Goal: Task Accomplishment & Management: Complete application form

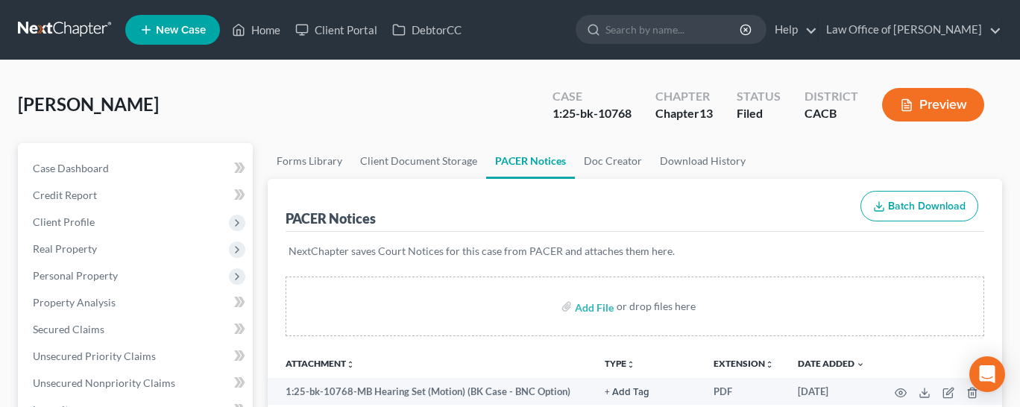
click at [51, 22] on link at bounding box center [65, 29] width 95 height 27
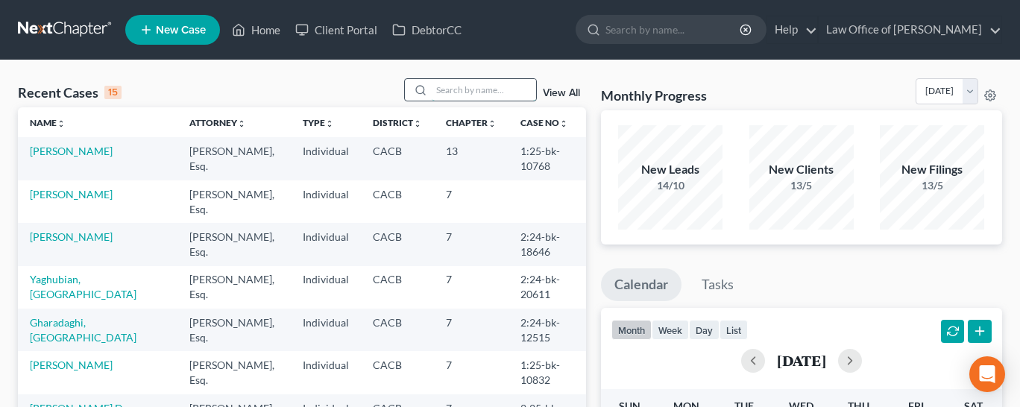
click at [450, 96] on input "search" at bounding box center [484, 90] width 104 height 22
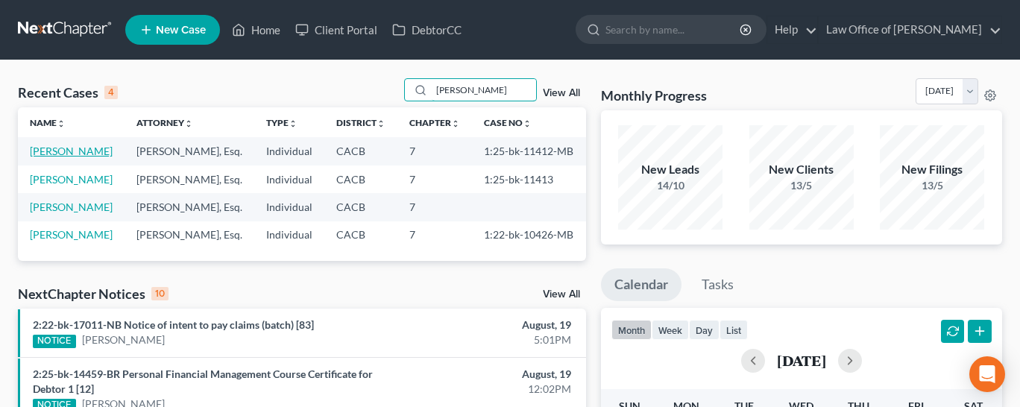
type input "[PERSON_NAME]"
click at [64, 153] on link "[PERSON_NAME]" at bounding box center [71, 151] width 83 height 13
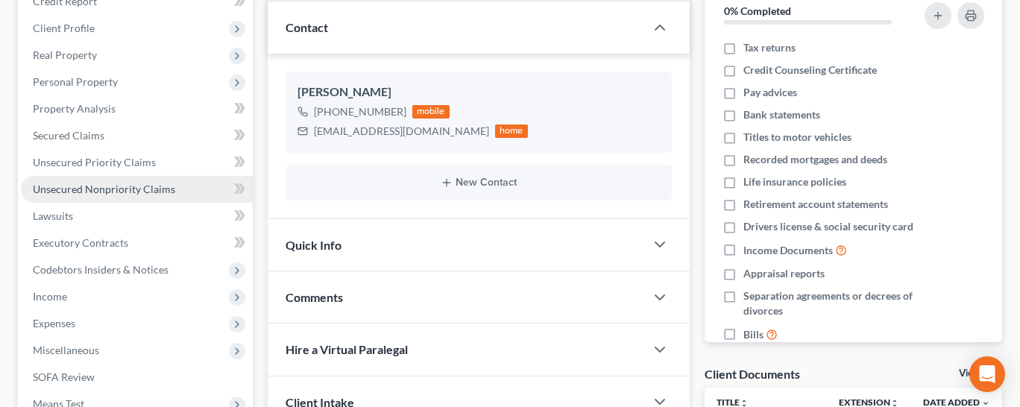
click at [130, 183] on span "Unsecured Nonpriority Claims" at bounding box center [104, 189] width 142 height 13
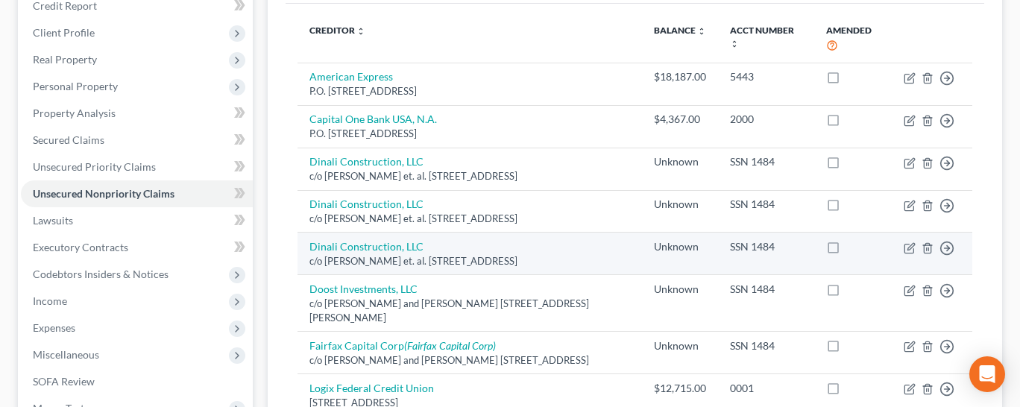
scroll to position [321, 0]
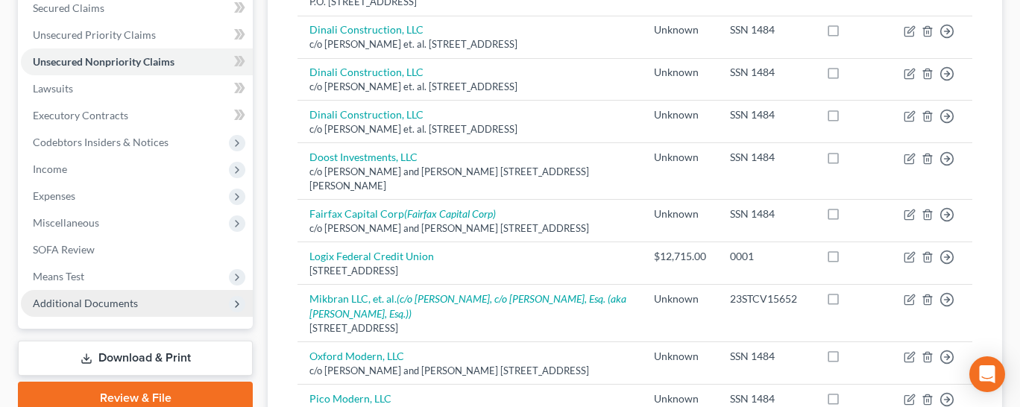
click at [57, 305] on span "Additional Documents" at bounding box center [85, 303] width 105 height 13
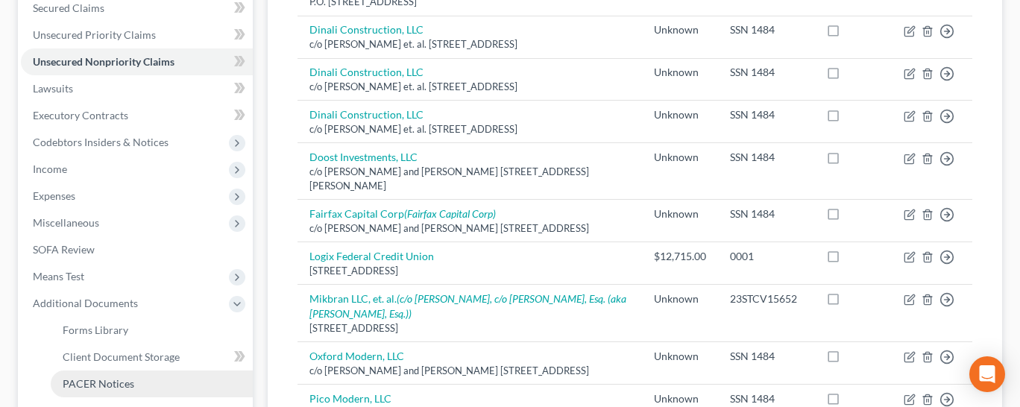
click at [87, 380] on span "PACER Notices" at bounding box center [99, 383] width 72 height 13
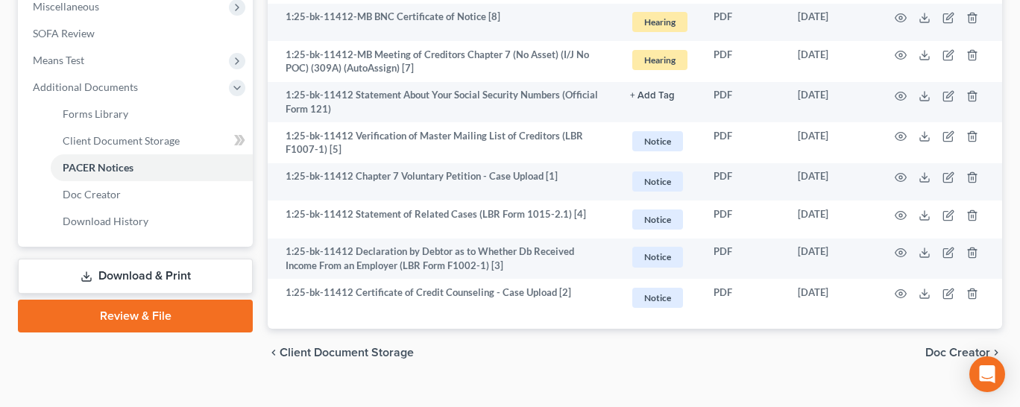
scroll to position [563, 0]
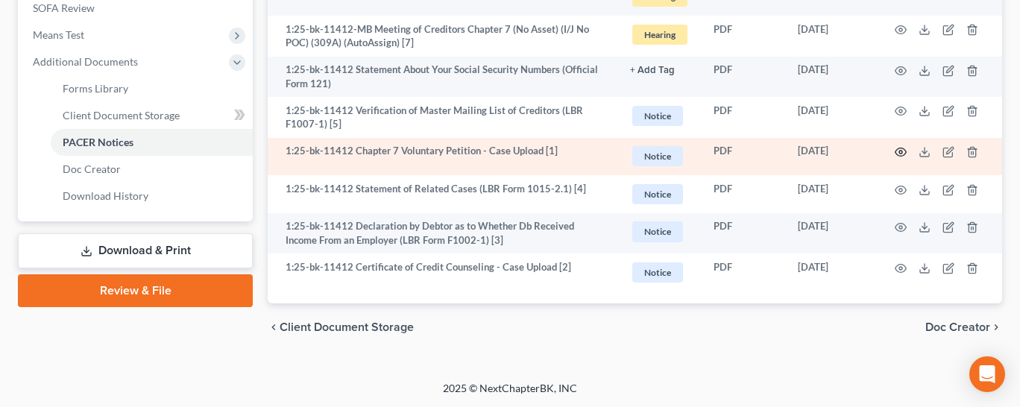
click at [903, 154] on icon "button" at bounding box center [901, 152] width 12 height 12
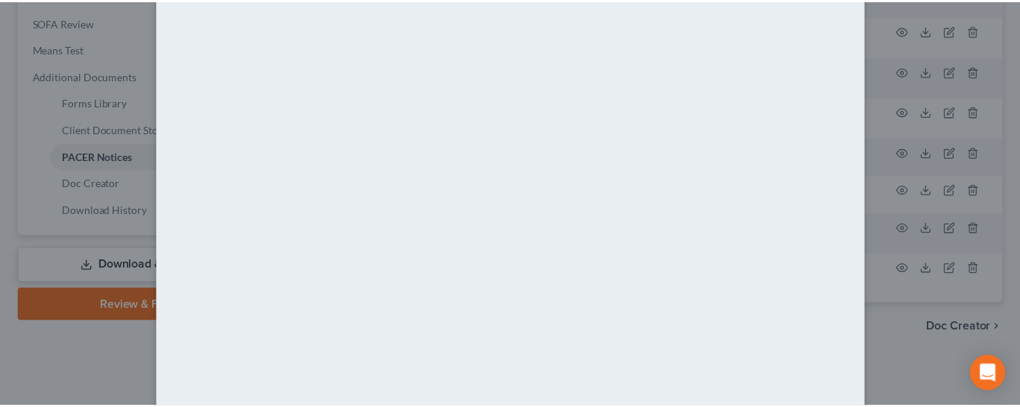
scroll to position [151, 0]
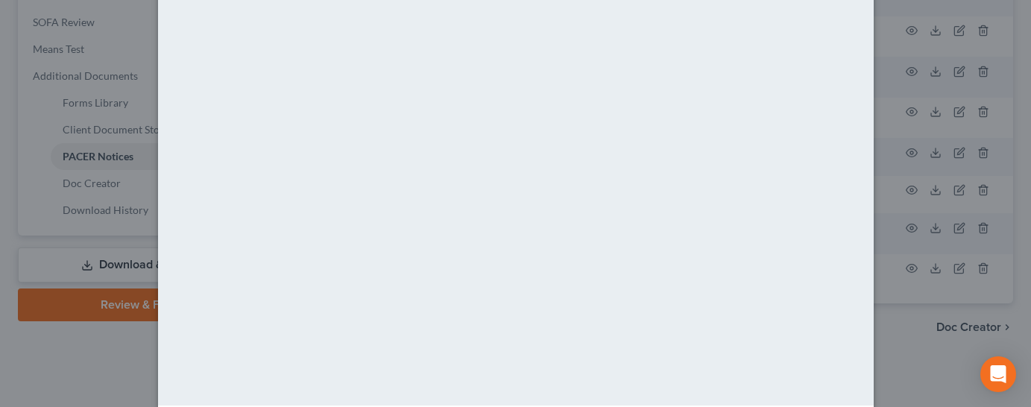
click at [62, 117] on div "Attachment Preview: 1:25-bk-11412 Chapter 7 Voluntary Petition - Case Upload [1…" at bounding box center [515, 203] width 1031 height 407
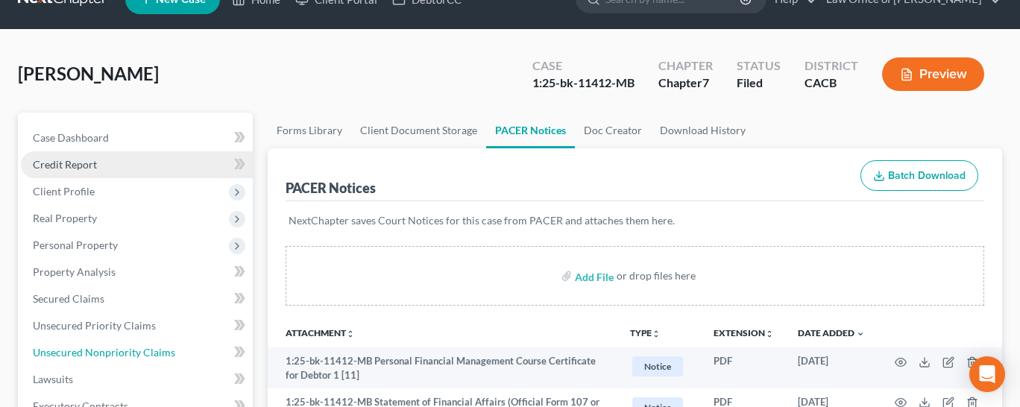
scroll to position [0, 0]
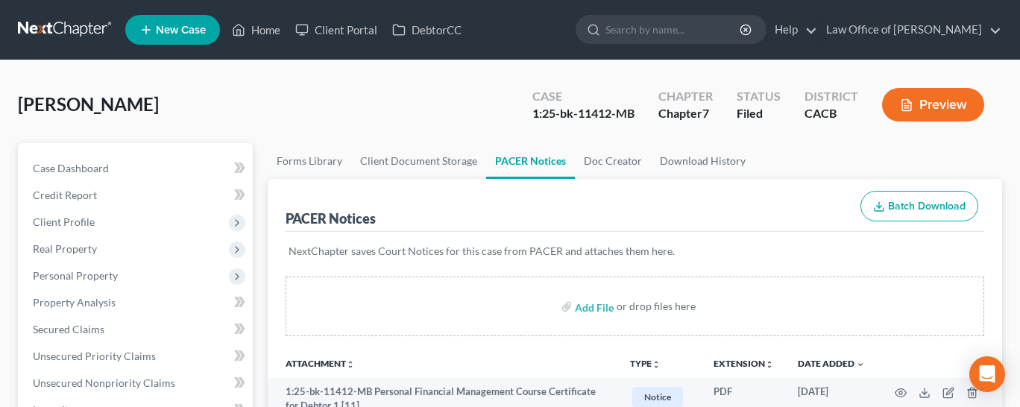
click at [48, 27] on link at bounding box center [65, 29] width 95 height 27
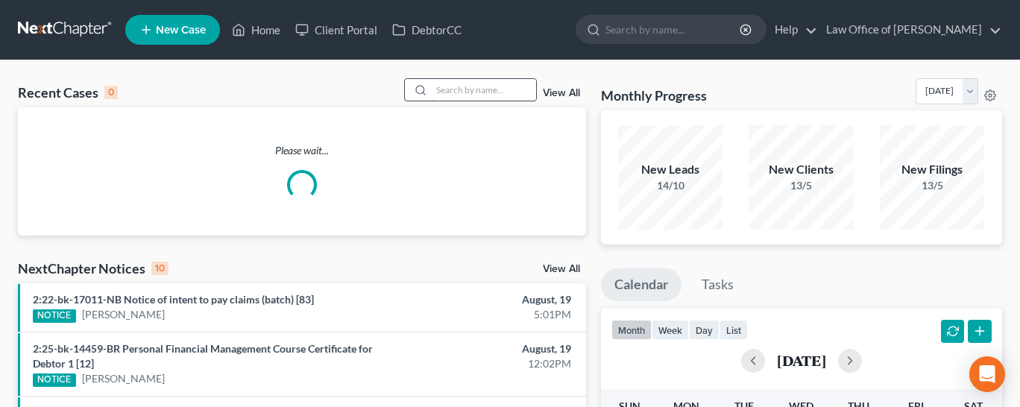
click at [484, 84] on input "search" at bounding box center [484, 90] width 104 height 22
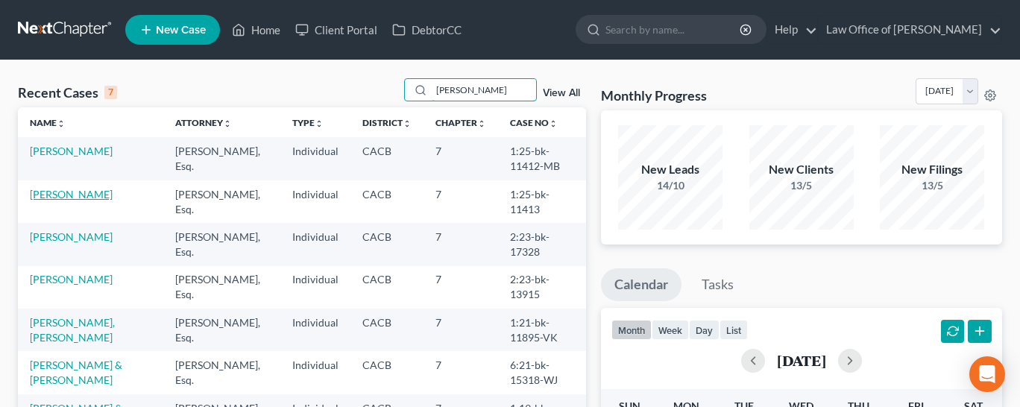
type input "juan"
click at [66, 195] on link "[PERSON_NAME]" at bounding box center [71, 194] width 83 height 13
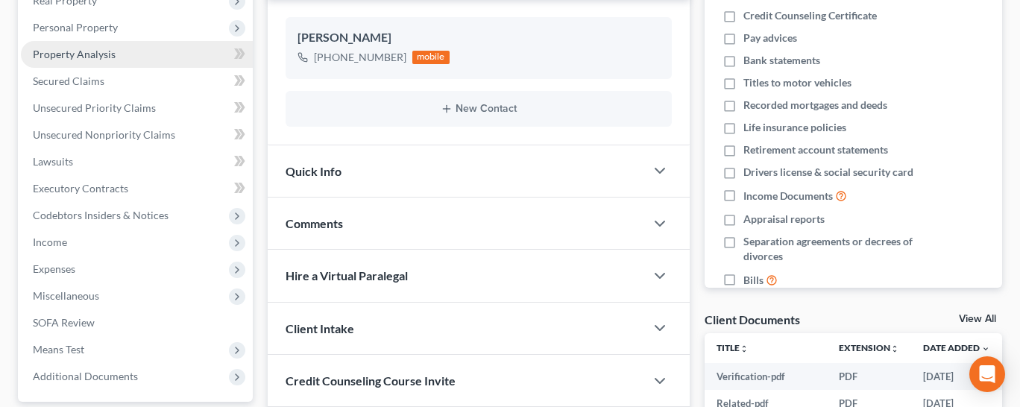
scroll to position [323, 0]
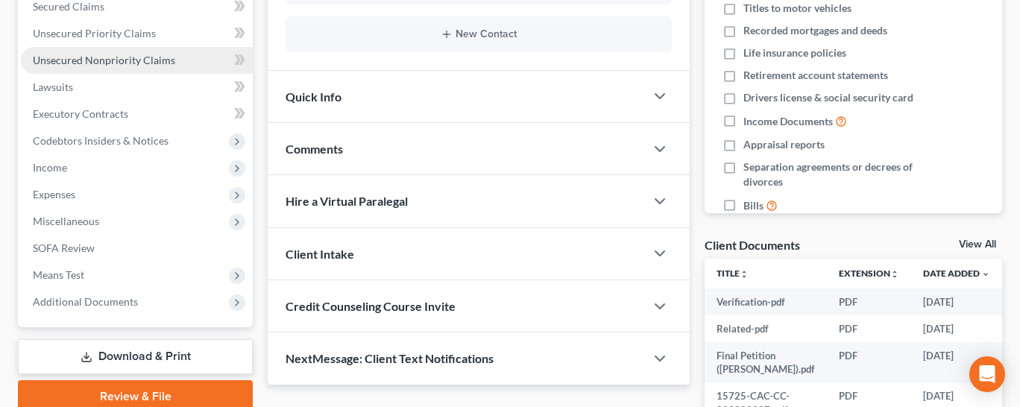
click at [114, 56] on span "Unsecured Nonpriority Claims" at bounding box center [104, 60] width 142 height 13
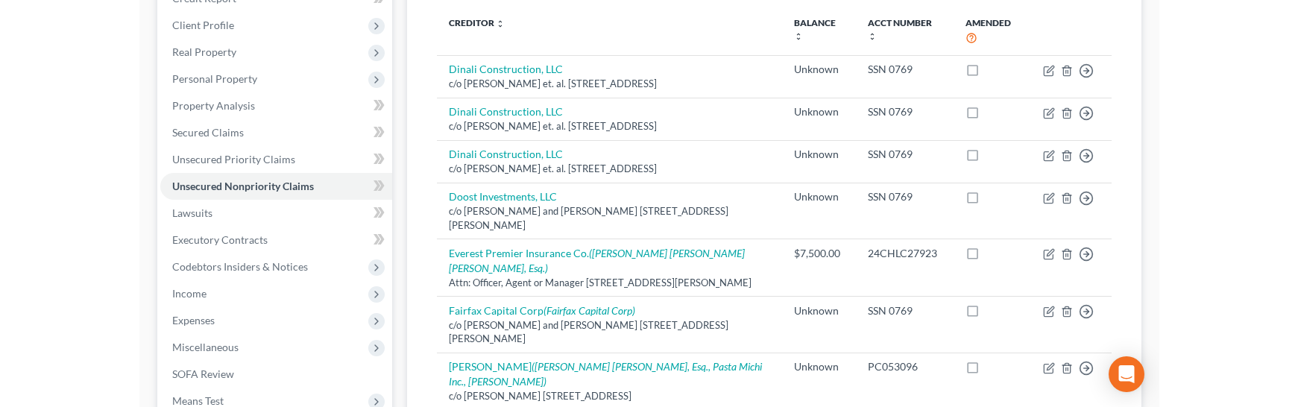
scroll to position [320, 0]
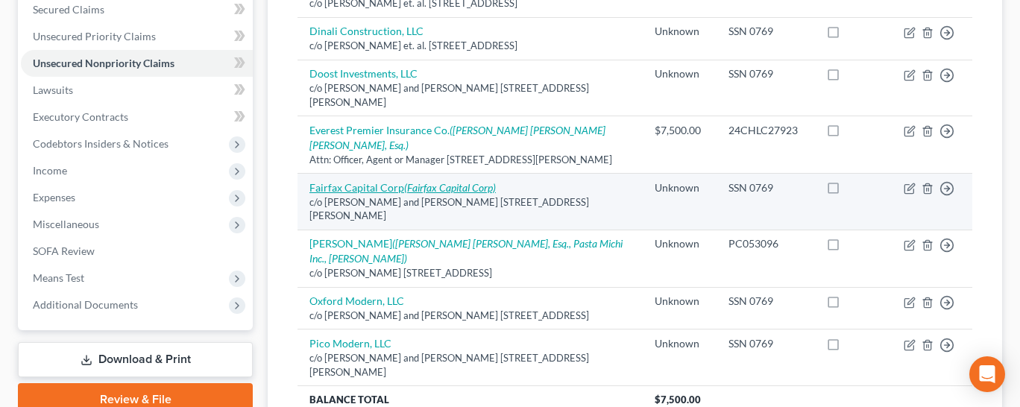
click at [403, 185] on link "Fairfax Capital Corp (Fairfax Capital Corp)" at bounding box center [402, 187] width 186 height 13
select select "4"
select select "14"
select select "3"
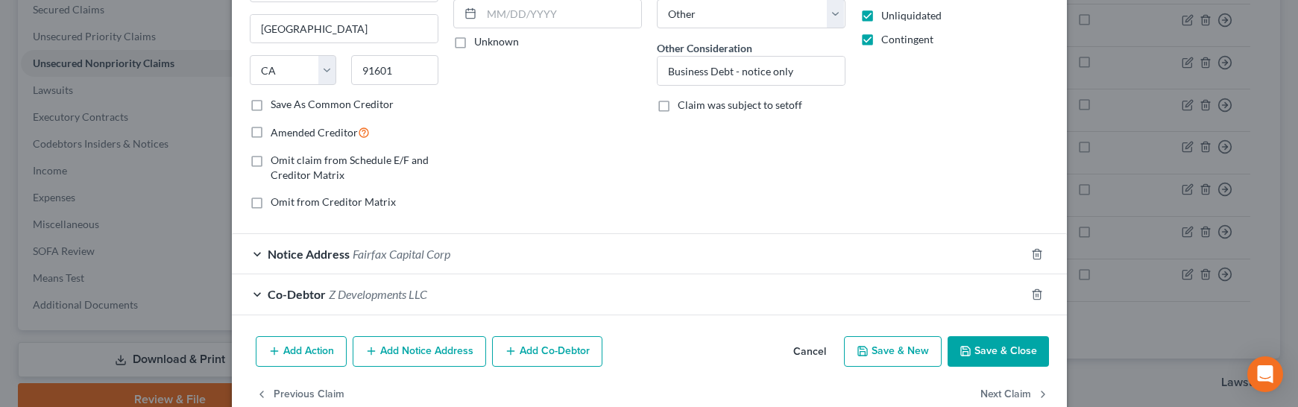
scroll to position [253, 0]
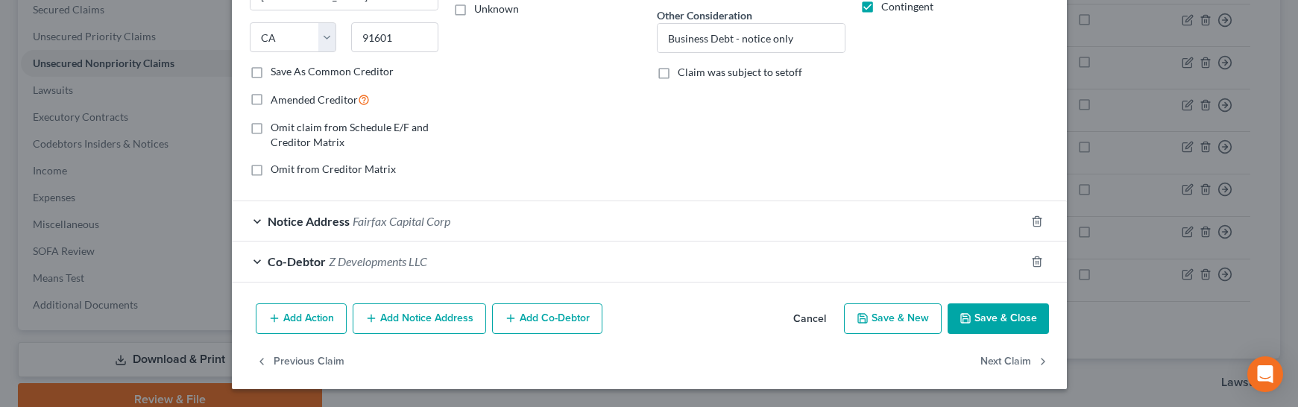
click at [385, 259] on span "Z Developments LLC" at bounding box center [378, 261] width 98 height 14
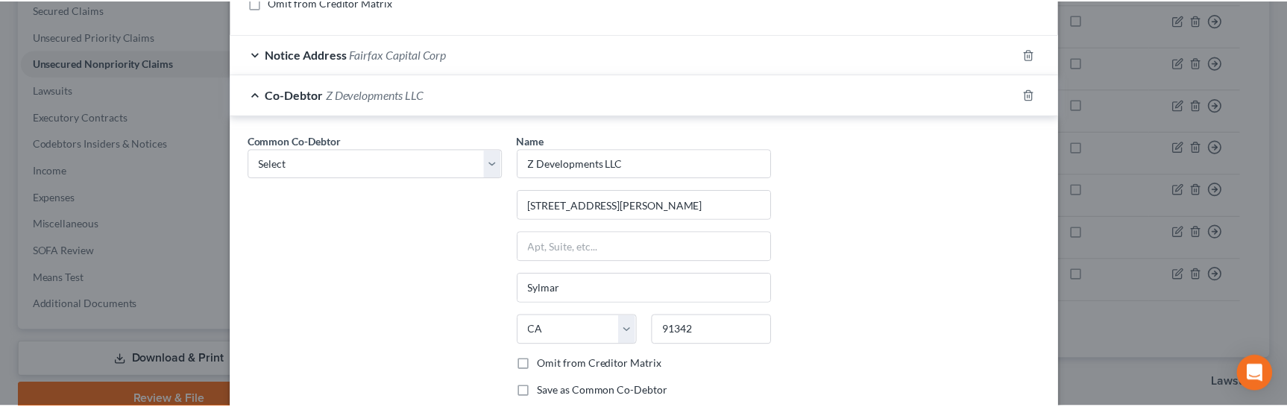
scroll to position [0, 0]
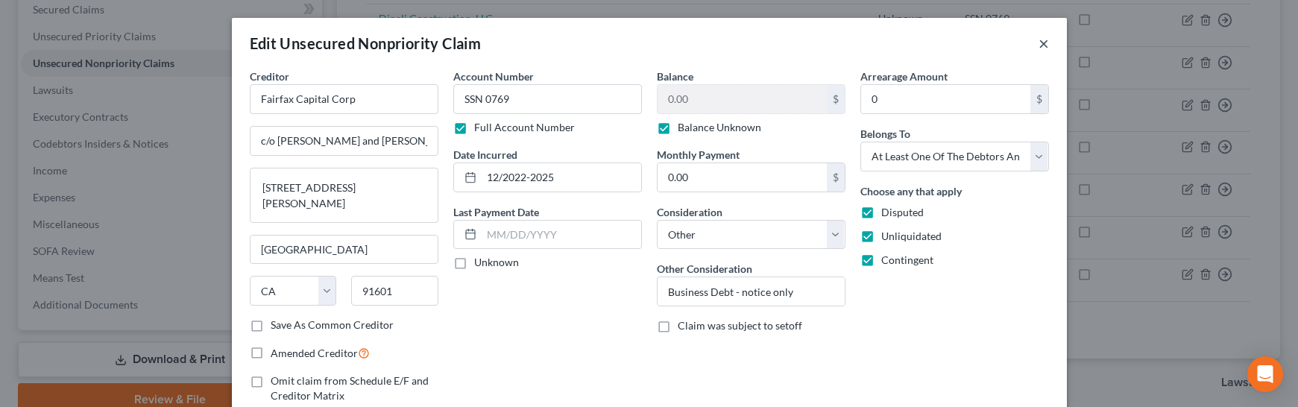
click at [1030, 45] on button "×" at bounding box center [1043, 43] width 10 height 18
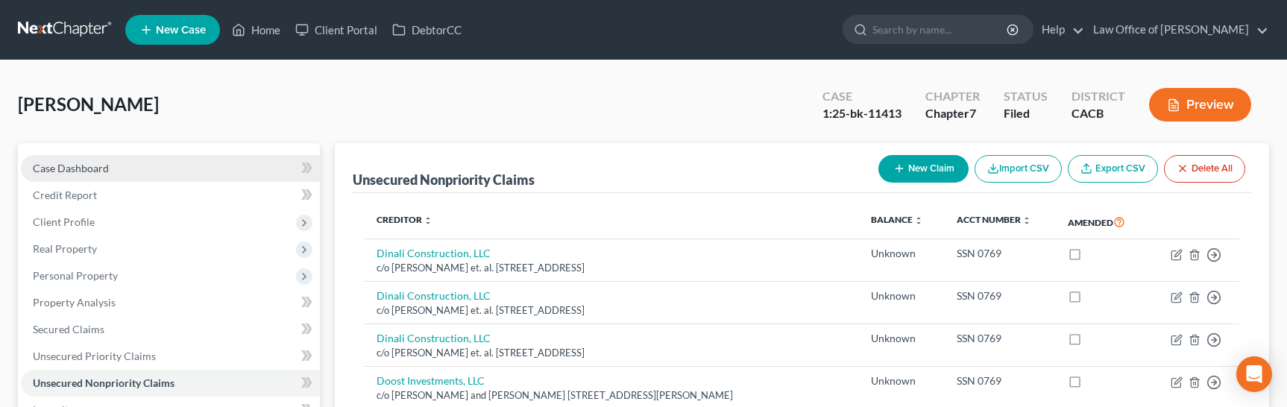
click at [70, 170] on span "Case Dashboard" at bounding box center [71, 168] width 76 height 13
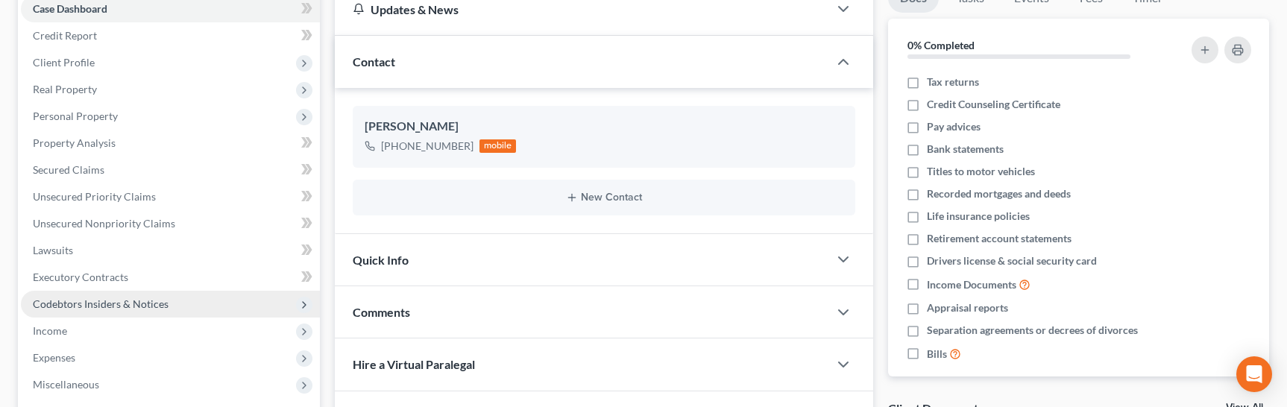
scroll to position [297, 0]
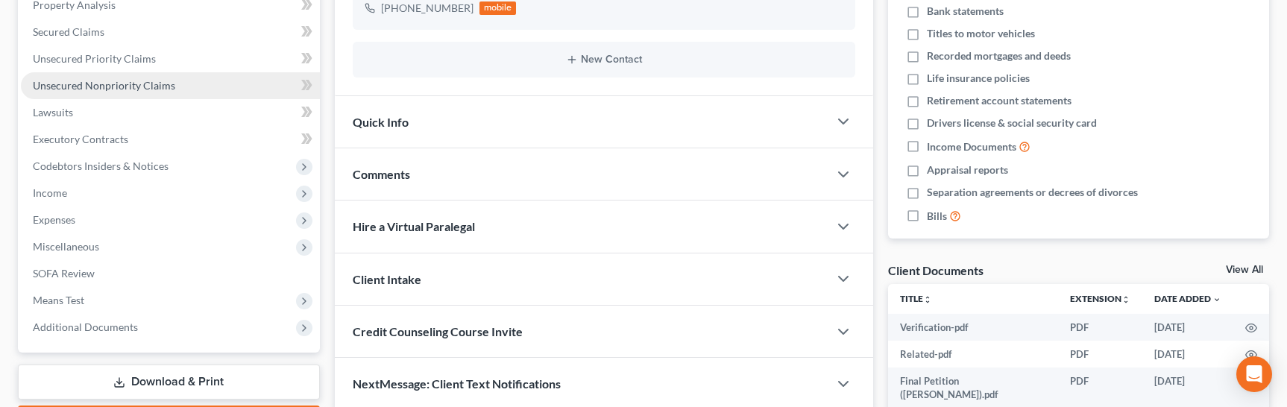
click at [109, 87] on span "Unsecured Nonpriority Claims" at bounding box center [104, 85] width 142 height 13
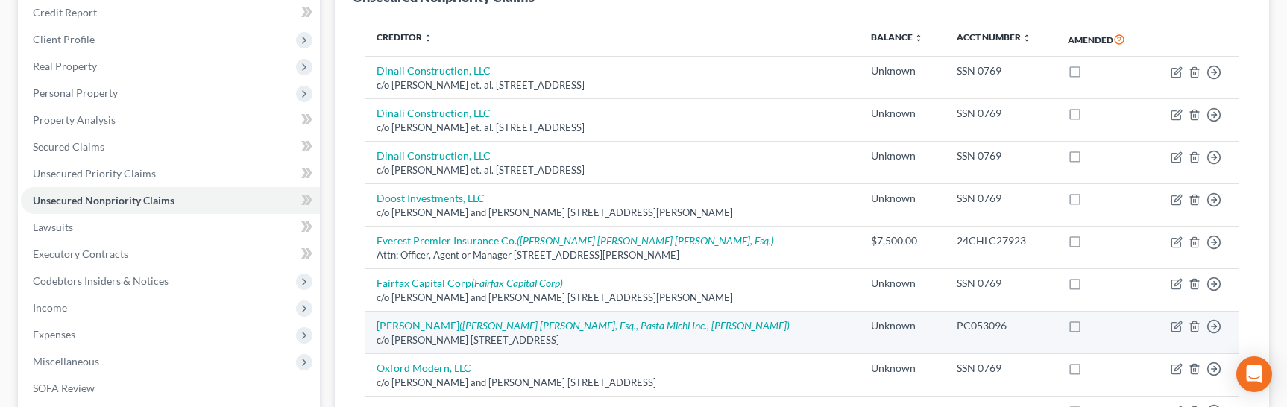
scroll to position [300, 0]
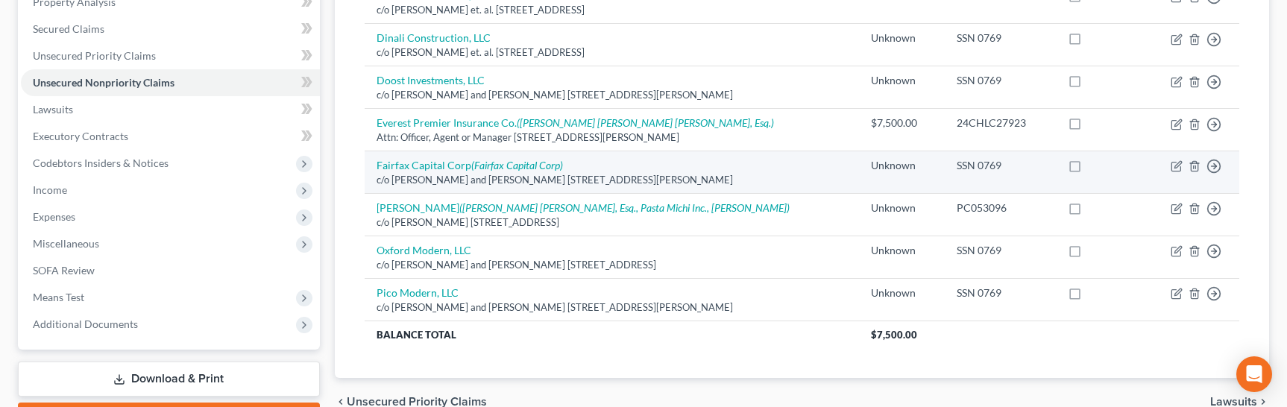
drag, startPoint x: 731, startPoint y: 180, endPoint x: 534, endPoint y: 179, distance: 196.8
click at [534, 179] on div "c/o David Sambol and Robert Sambol 11311 Collins St., North Hollywood, CA 91601" at bounding box center [611, 180] width 470 height 14
drag, startPoint x: 991, startPoint y: 161, endPoint x: 865, endPoint y: 163, distance: 126.0
click at [865, 163] on tr "Fairfax Capital Corp (Fairfax Capital Corp) c/o David Sambol and Robert Sambol …" at bounding box center [802, 172] width 875 height 42
click at [871, 163] on div "Unknown" at bounding box center [902, 165] width 62 height 15
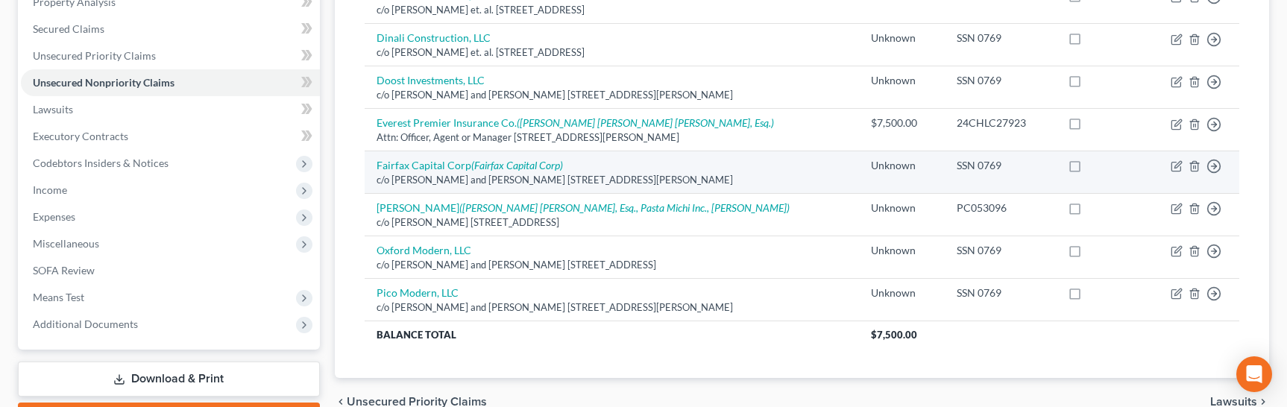
drag, startPoint x: 713, startPoint y: 180, endPoint x: 390, endPoint y: 178, distance: 323.5
click at [390, 178] on div "c/o David Sambol and Robert Sambol 11311 Collins St., North Hollywood, CA 91601" at bounding box center [611, 180] width 470 height 14
click at [708, 183] on div "c/o David Sambol and Robert Sambol 11311 Collins St., North Hollywood, CA 91601" at bounding box center [611, 180] width 470 height 14
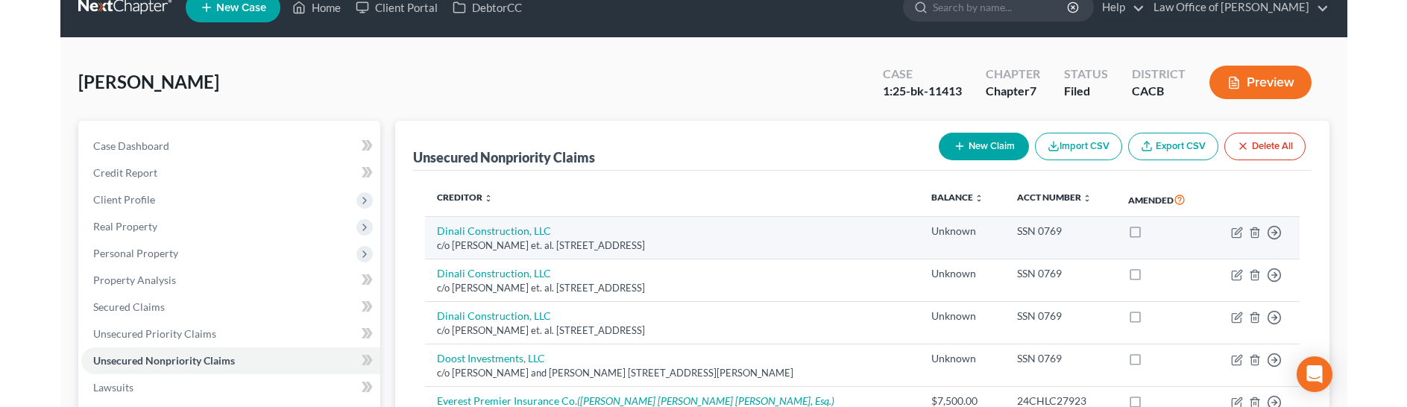
scroll to position [0, 0]
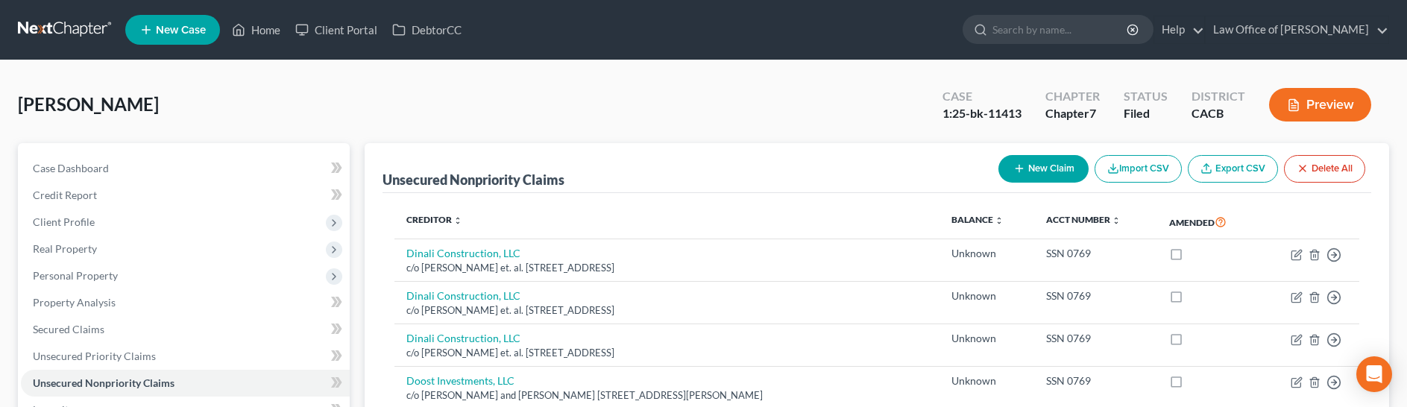
click at [58, 26] on link at bounding box center [65, 29] width 95 height 27
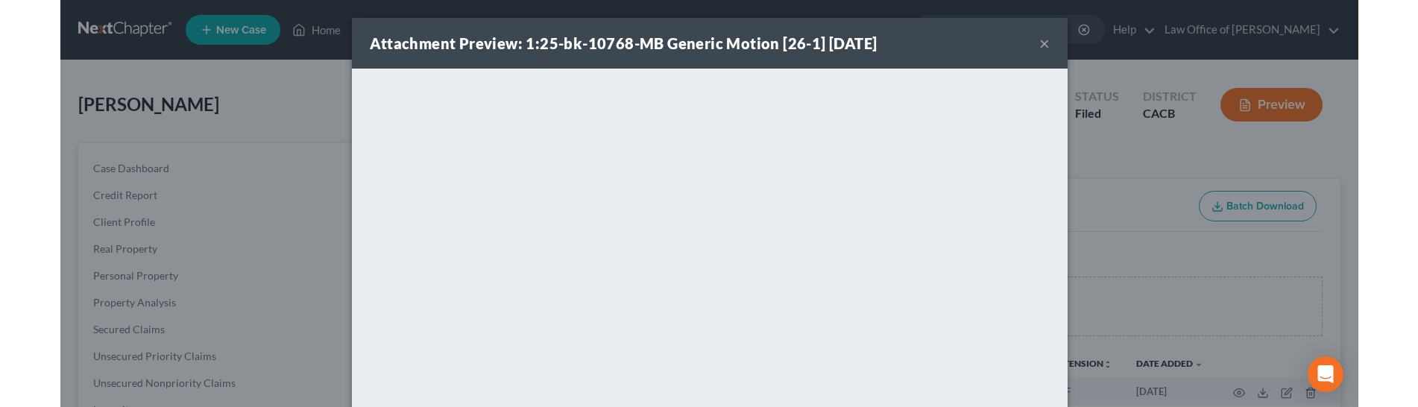
scroll to position [546, 0]
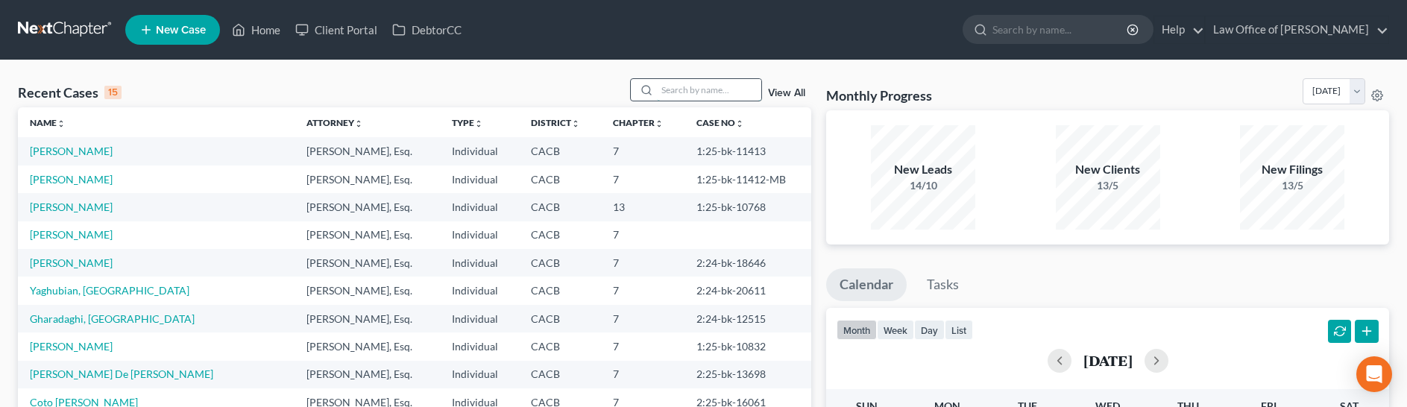
click at [693, 86] on input "search" at bounding box center [709, 90] width 104 height 22
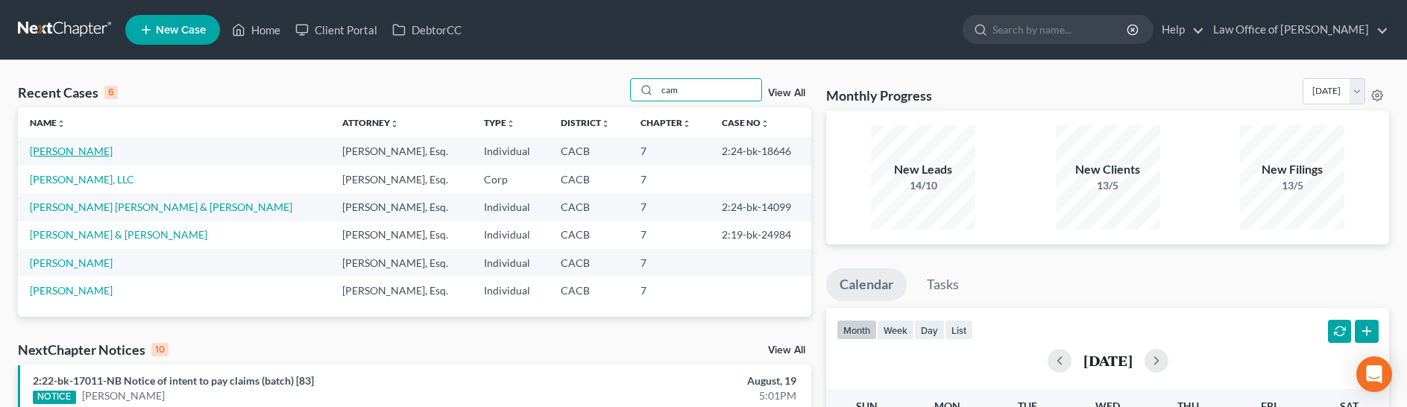
type input "cam"
click at [36, 149] on link "[PERSON_NAME]" at bounding box center [71, 151] width 83 height 13
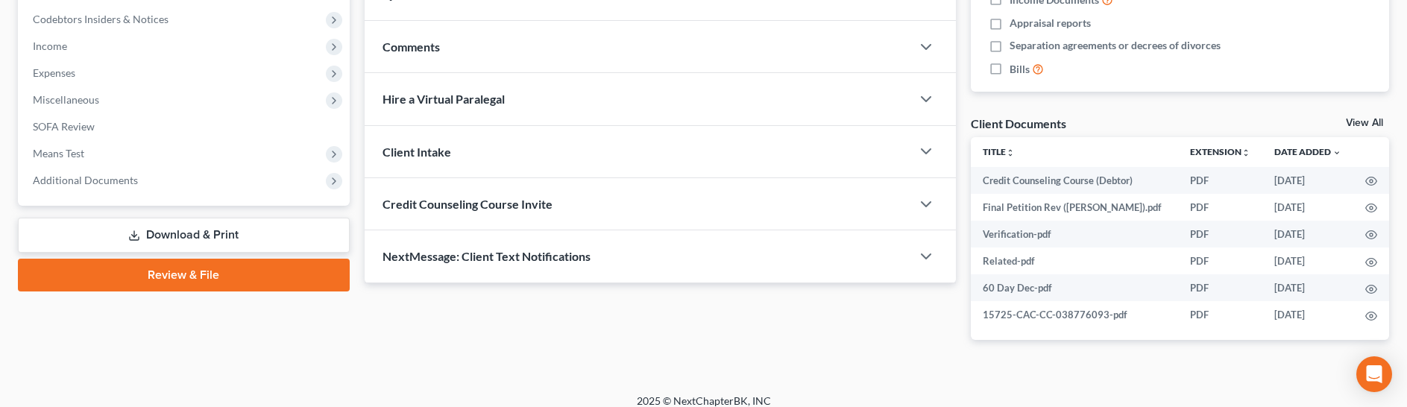
scroll to position [457, 0]
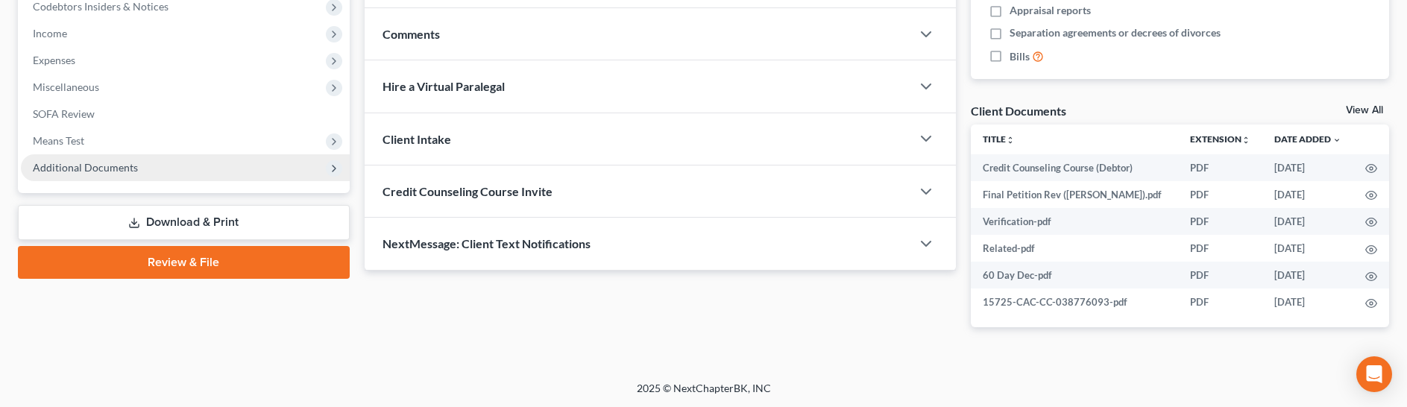
click at [92, 173] on span "Additional Documents" at bounding box center [185, 167] width 329 height 27
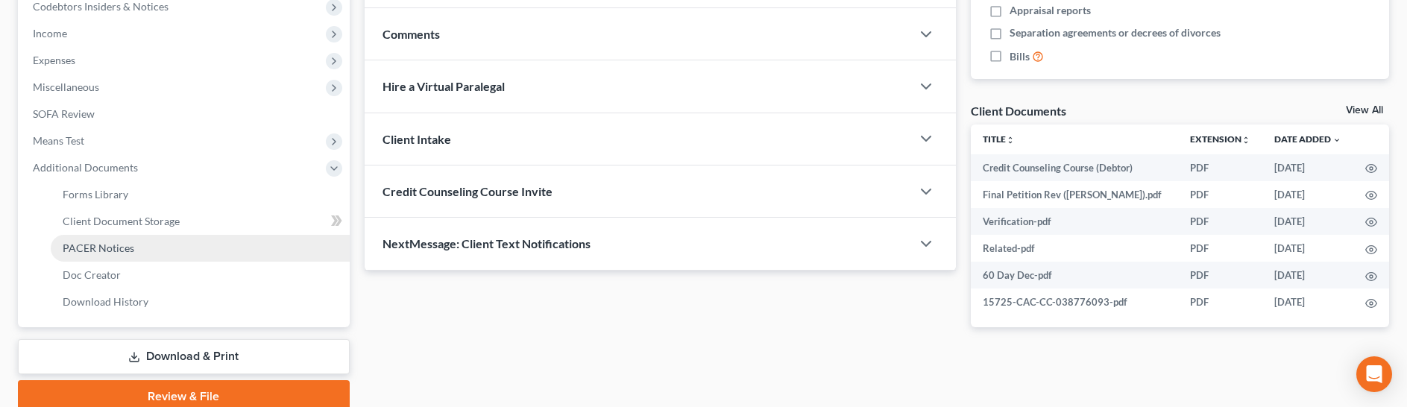
click at [83, 247] on span "PACER Notices" at bounding box center [99, 248] width 72 height 13
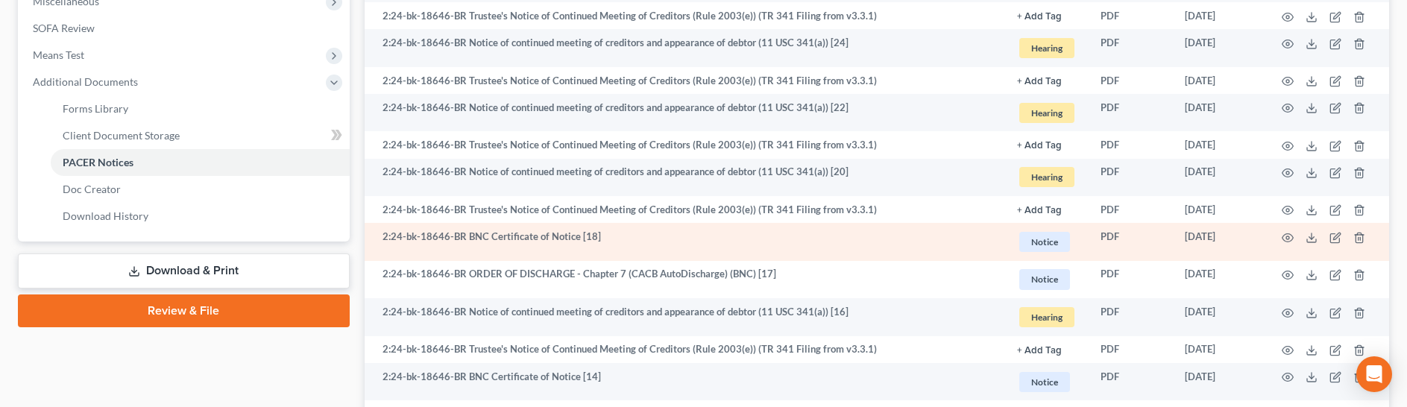
scroll to position [543, 0]
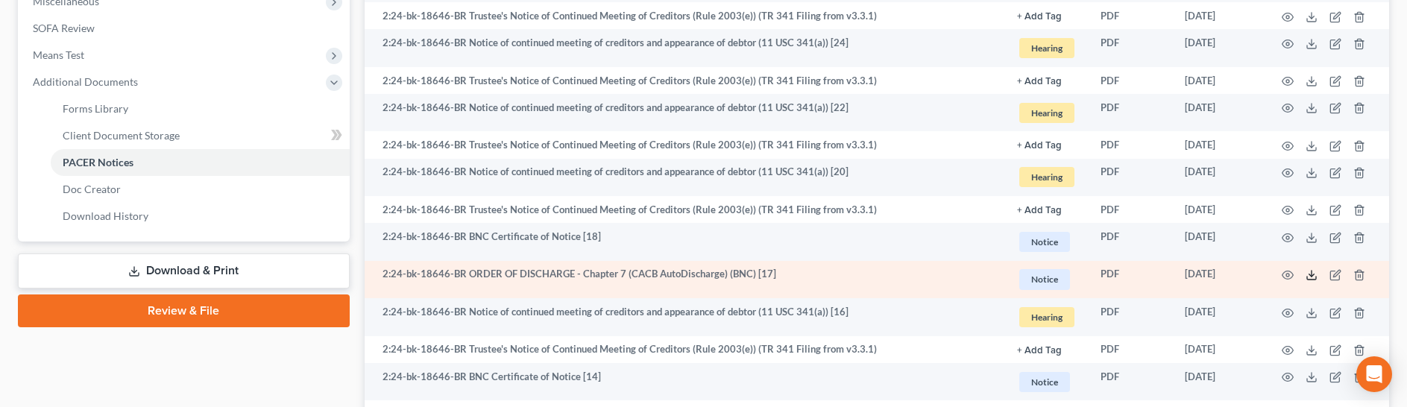
click at [1313, 274] on polyline at bounding box center [1311, 275] width 5 height 2
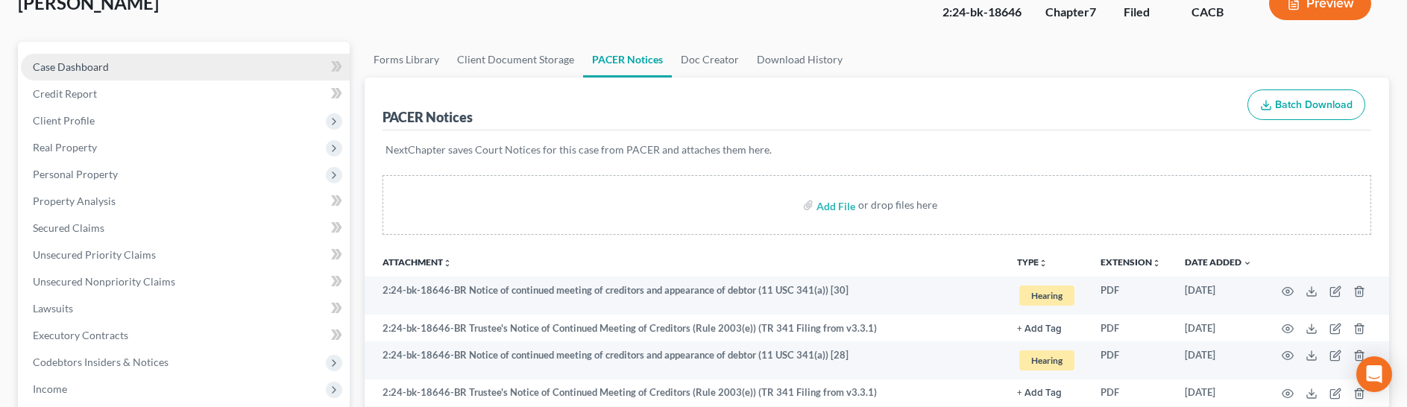
scroll to position [0, 0]
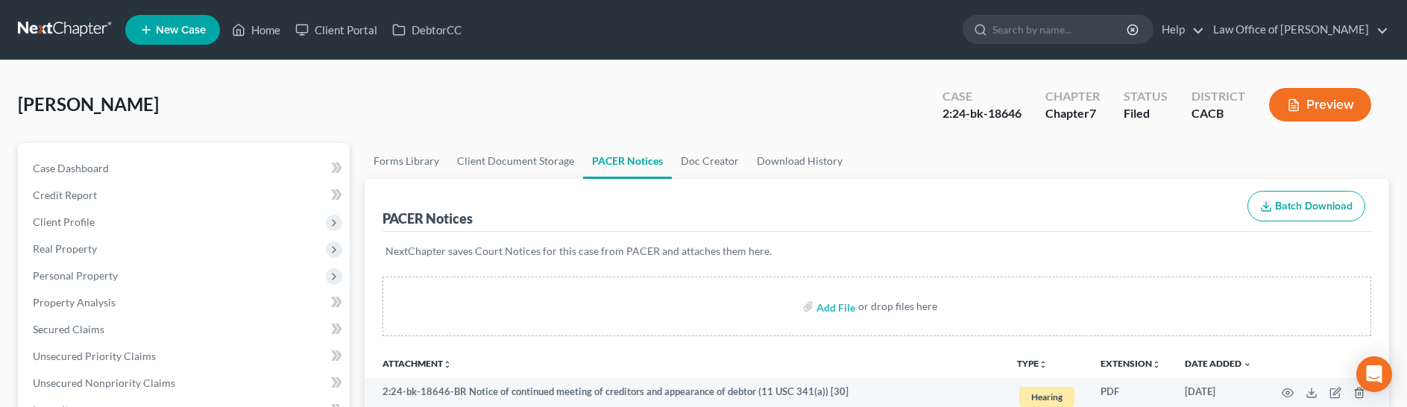
click at [71, 21] on link at bounding box center [65, 29] width 95 height 27
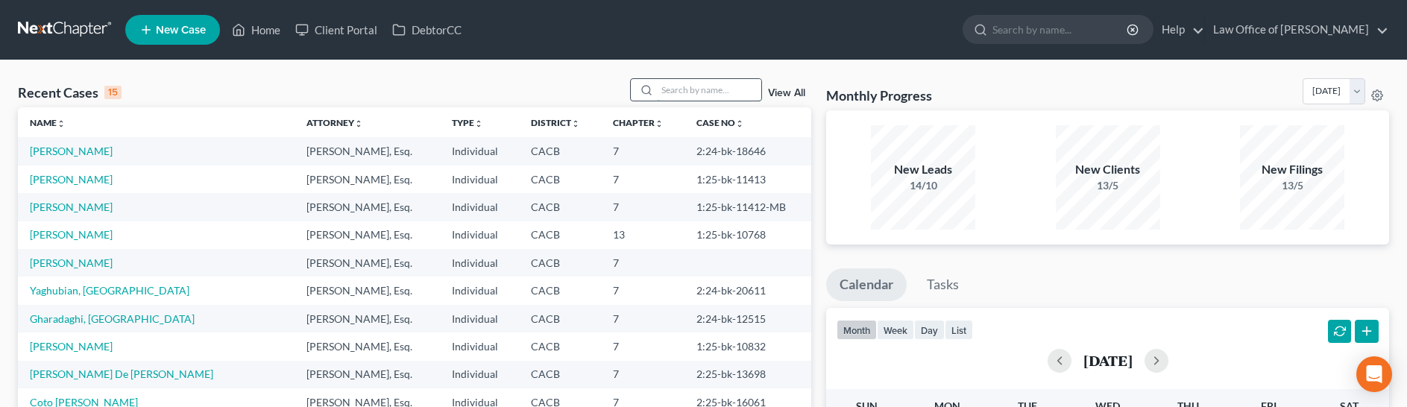
click at [728, 90] on input "search" at bounding box center [709, 90] width 104 height 22
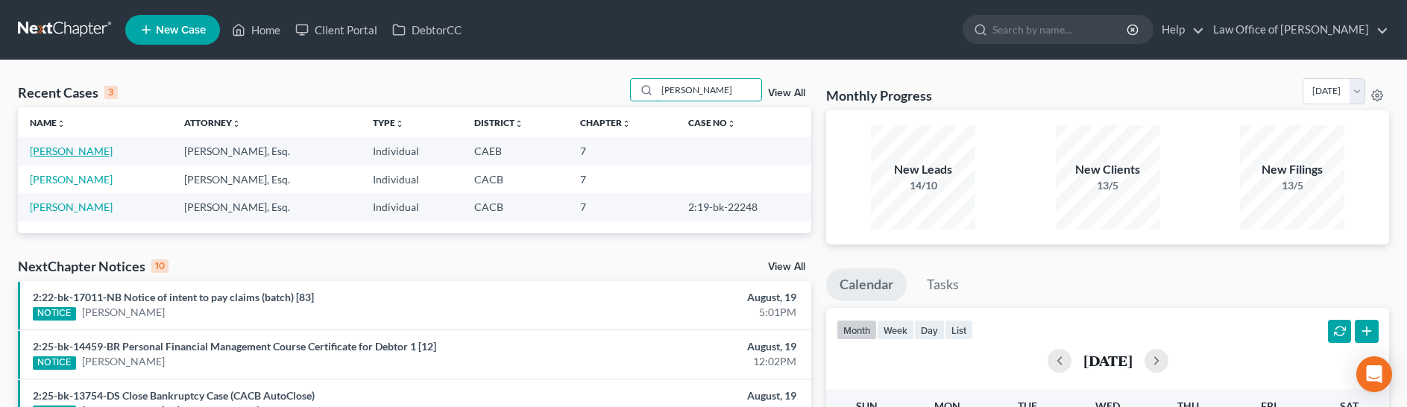
type input "[PERSON_NAME]"
click at [46, 154] on link "[PERSON_NAME]" at bounding box center [71, 151] width 83 height 13
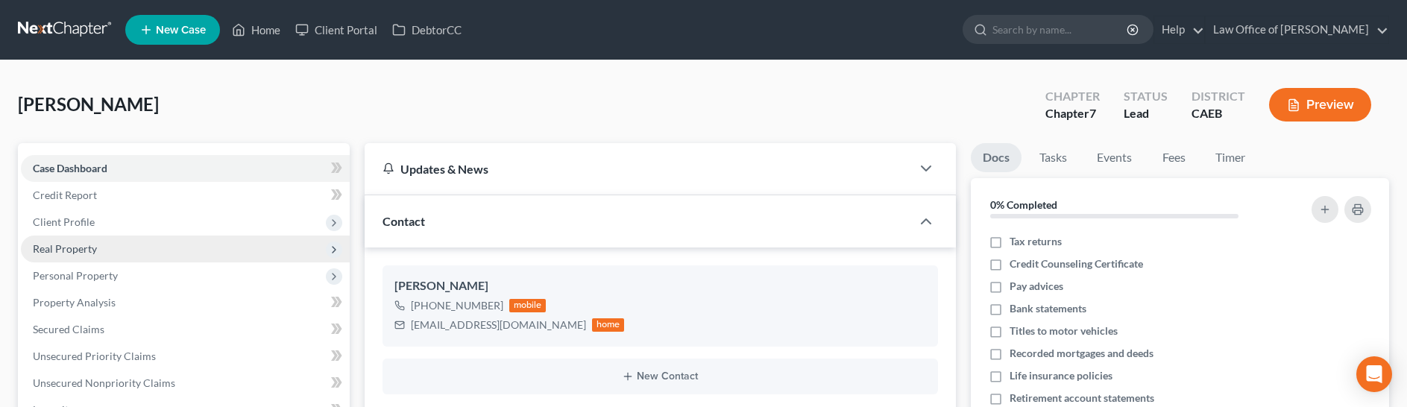
click at [78, 247] on span "Real Property" at bounding box center [65, 248] width 64 height 13
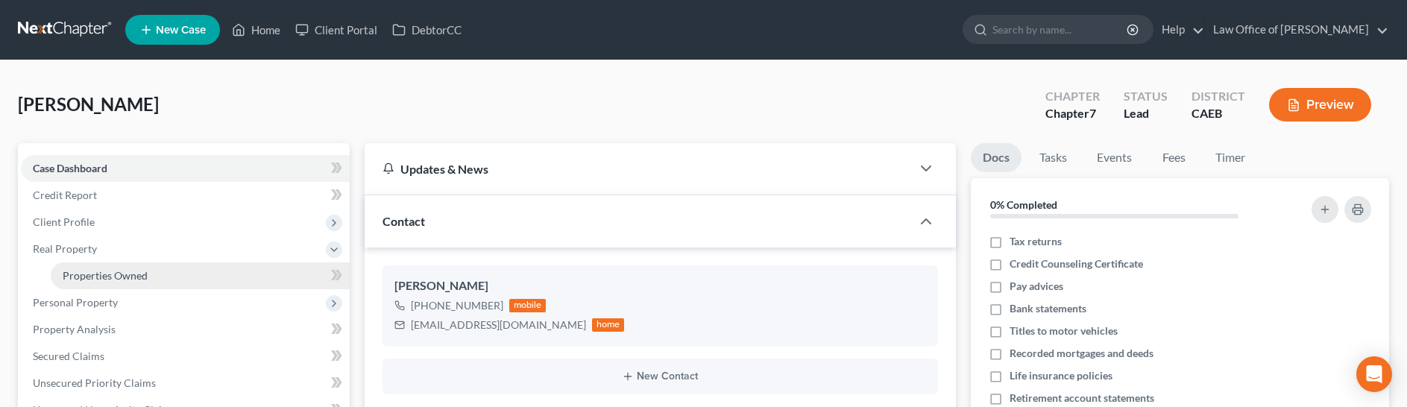
click at [85, 277] on span "Properties Owned" at bounding box center [105, 275] width 85 height 13
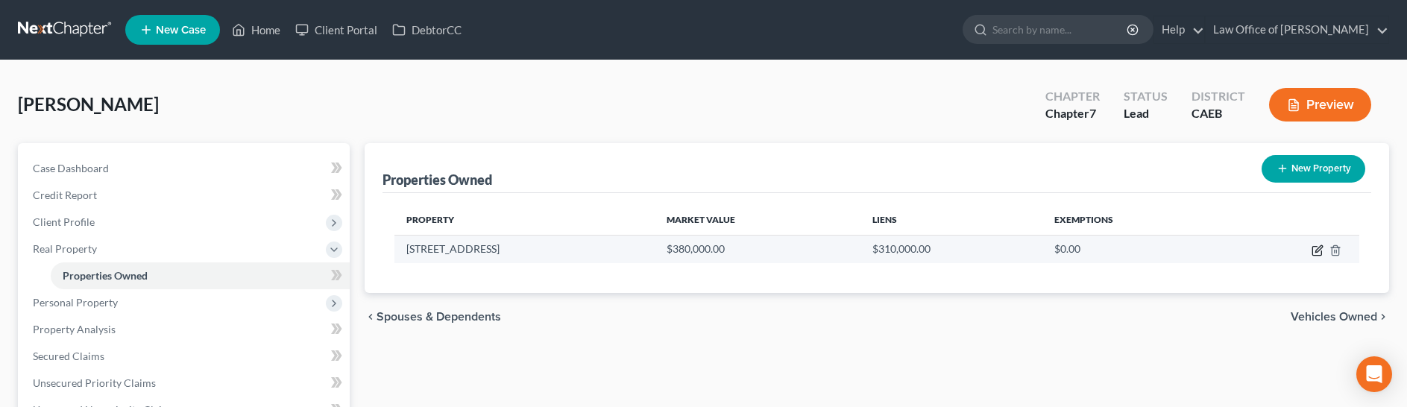
click at [1315, 249] on icon "button" at bounding box center [1317, 251] width 12 height 12
select select "4"
select select "0"
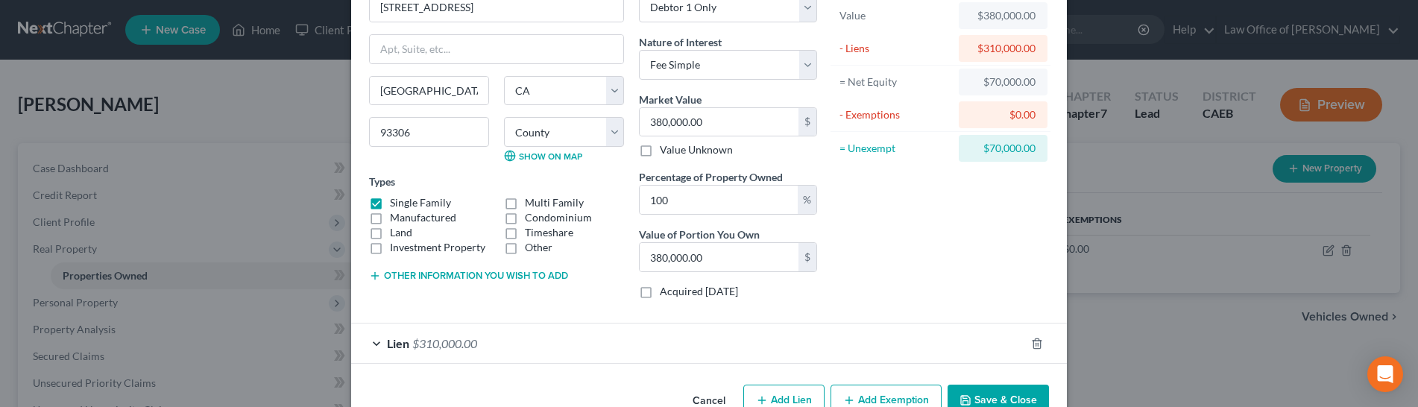
scroll to position [130, 0]
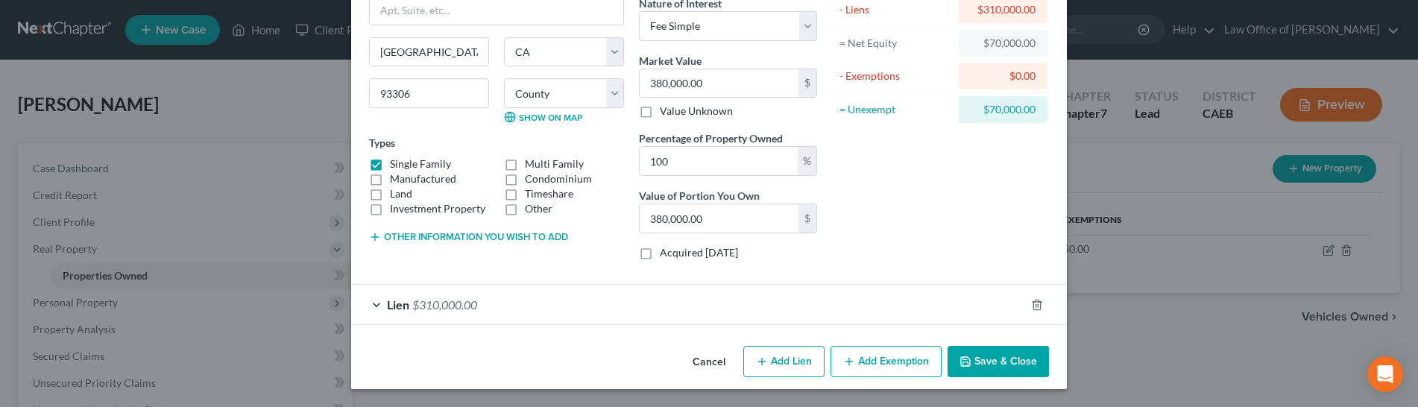
click at [875, 359] on button "Add Exemption" at bounding box center [885, 361] width 111 height 31
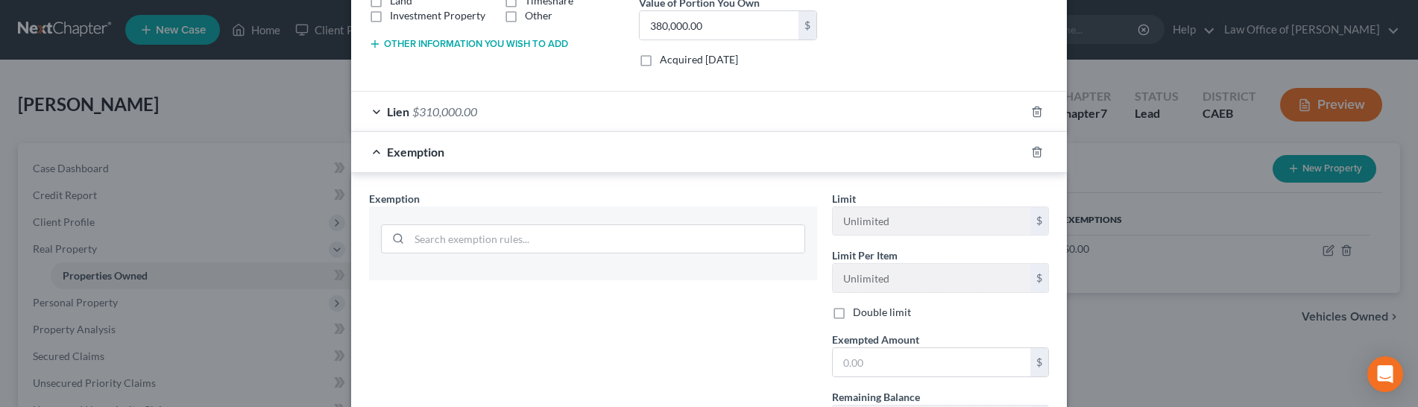
scroll to position [450, 0]
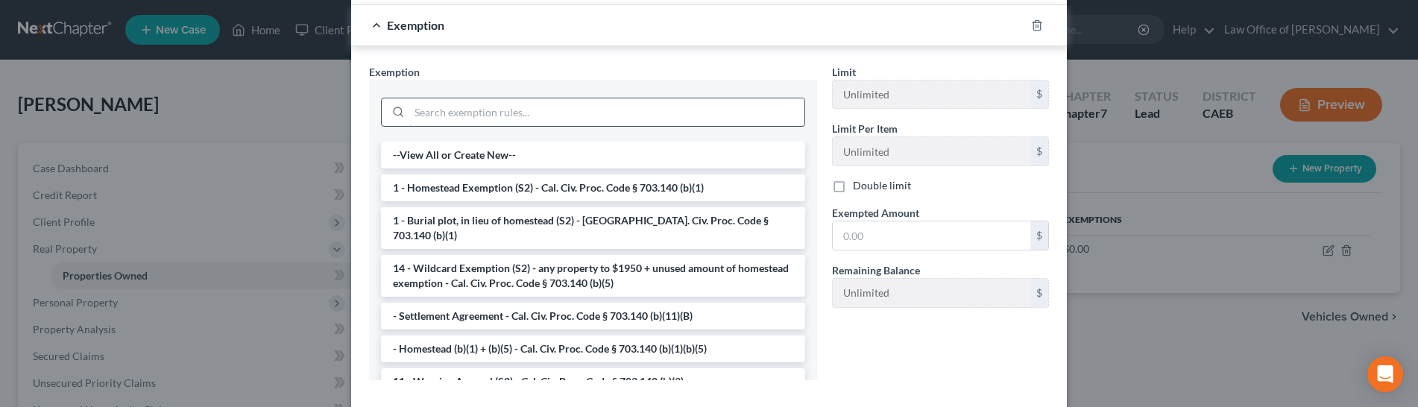
click at [479, 113] on input "search" at bounding box center [606, 112] width 395 height 28
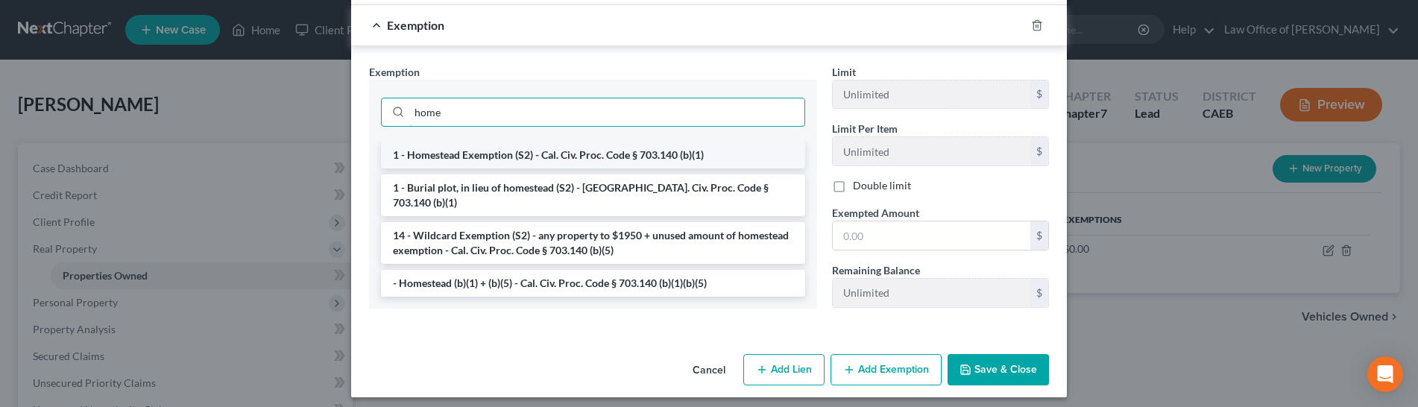
type input "home"
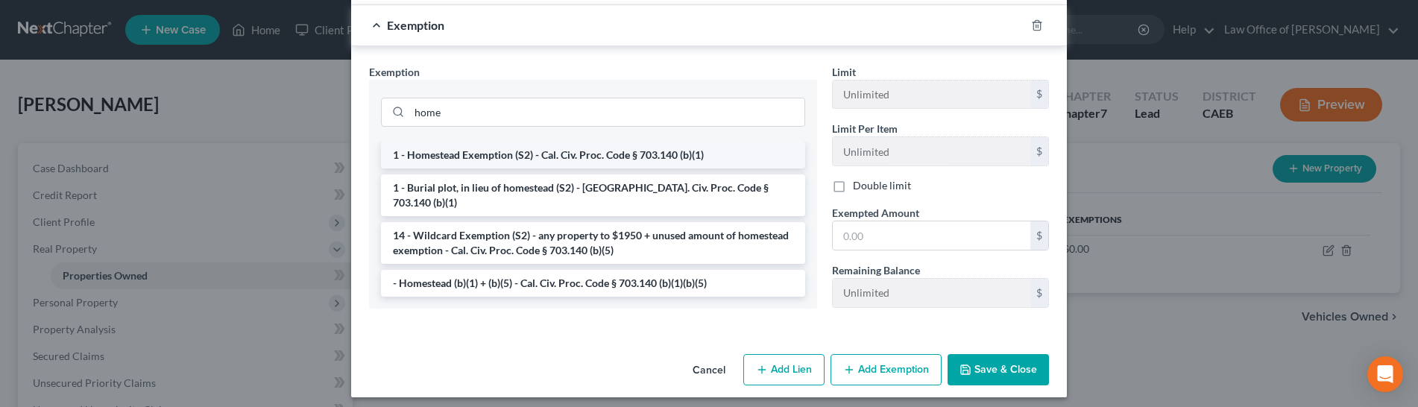
click at [517, 160] on li "1 - Homestead Exemption (S2) - Cal. Civ. Proc. Code § 703.140 (b)(1)" at bounding box center [593, 155] width 424 height 27
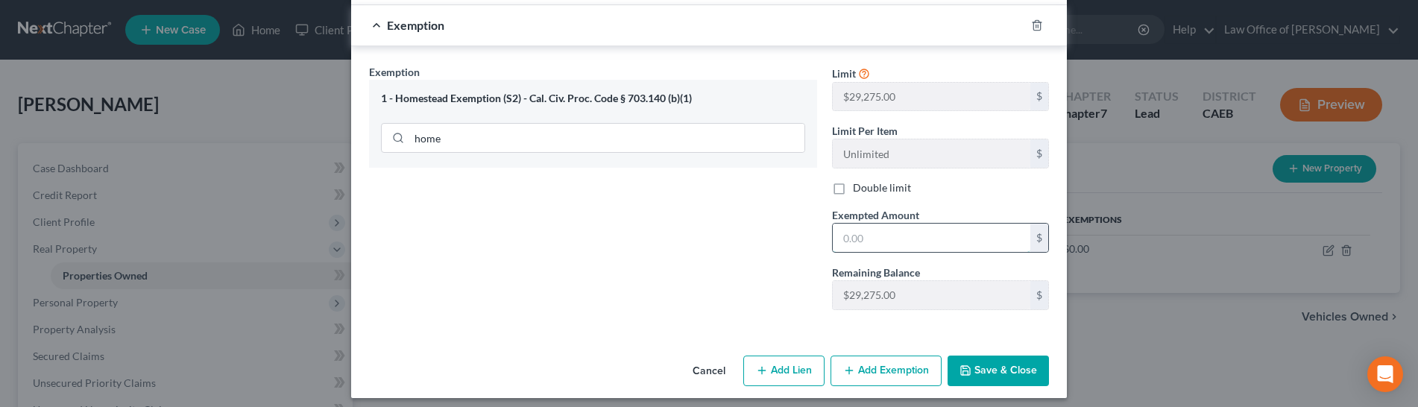
click at [918, 242] on input "text" at bounding box center [932, 238] width 198 height 28
type input "390"
click at [1033, 28] on icon "button" at bounding box center [1036, 25] width 7 height 10
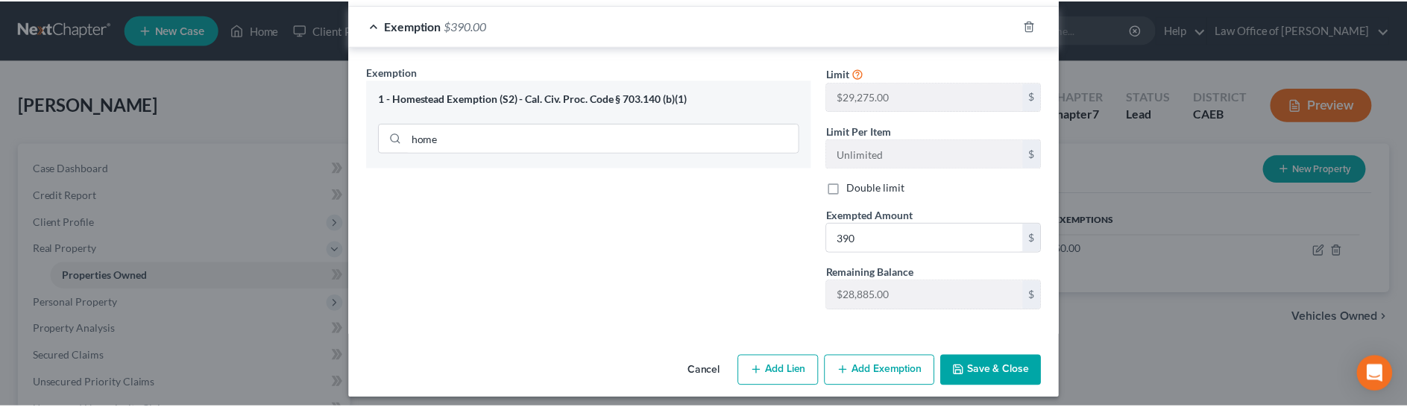
scroll to position [130, 0]
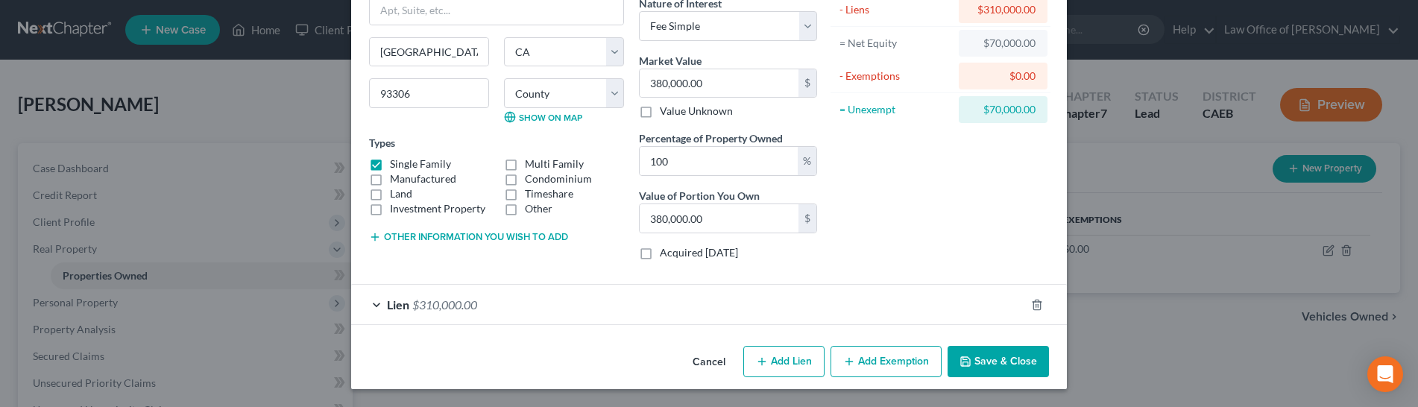
click at [981, 361] on button "Save & Close" at bounding box center [997, 361] width 101 height 31
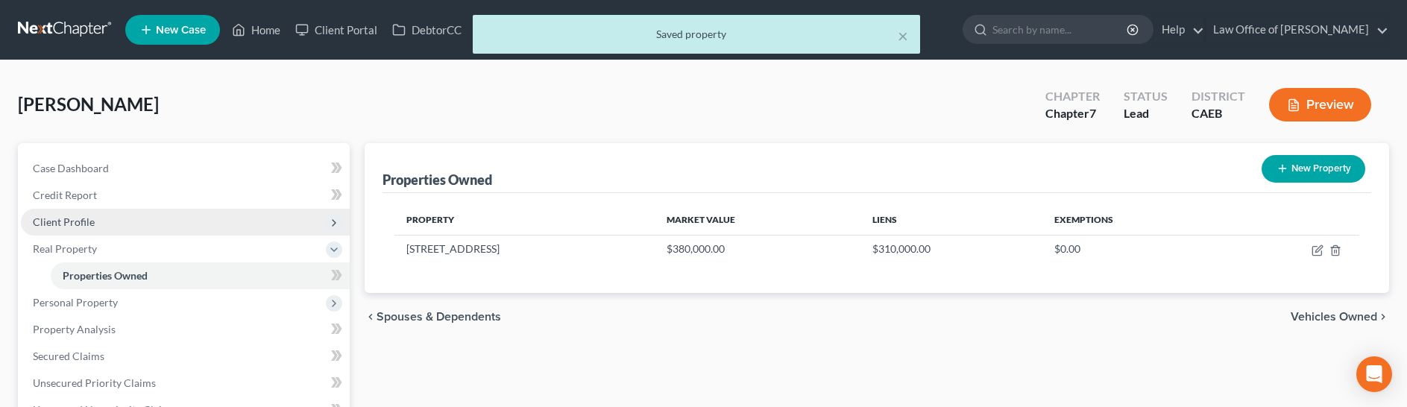
click at [64, 218] on span "Client Profile" at bounding box center [64, 221] width 62 height 13
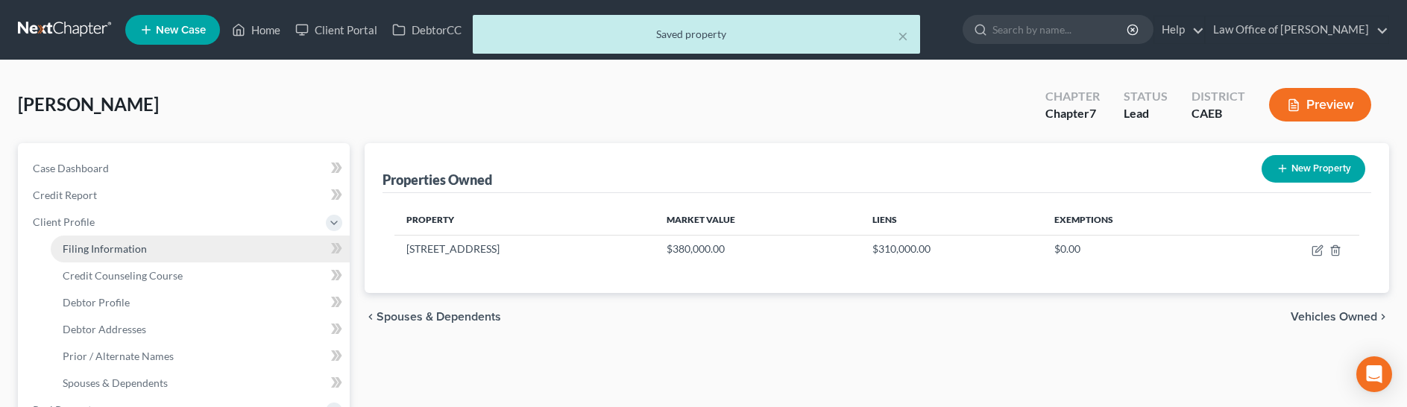
click at [82, 247] on span "Filing Information" at bounding box center [105, 248] width 84 height 13
select select "1"
select select "0"
select select "4"
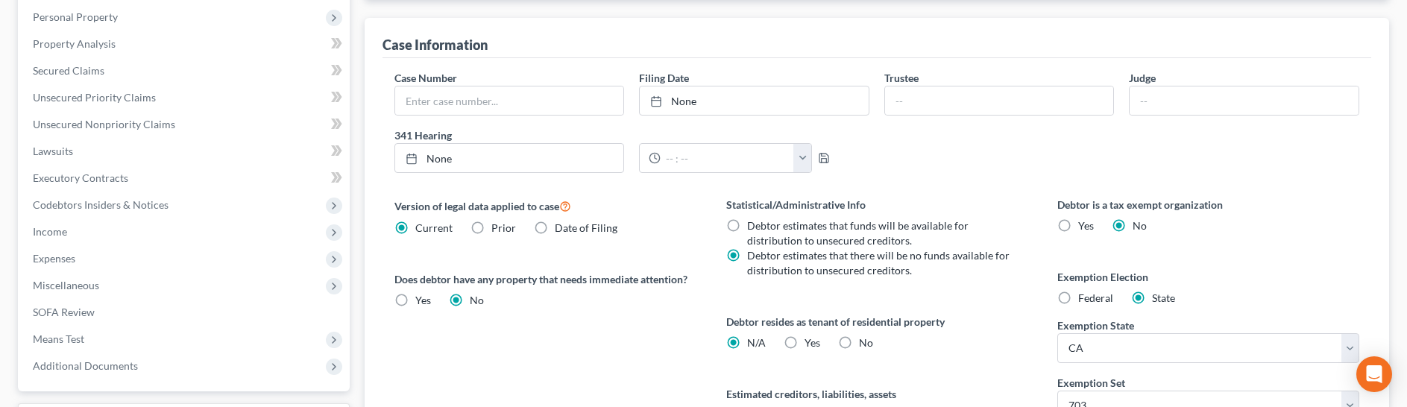
scroll to position [532, 0]
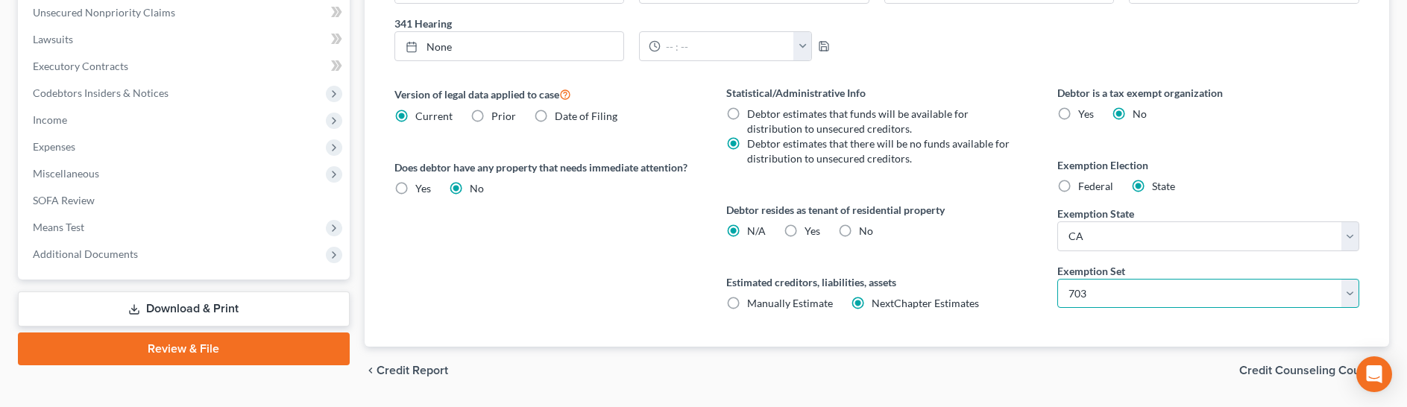
click at [1100, 290] on select "Select 703 704" at bounding box center [1208, 294] width 302 height 30
select select "1"
click at [1057, 279] on select "Select 703 704" at bounding box center [1208, 294] width 302 height 30
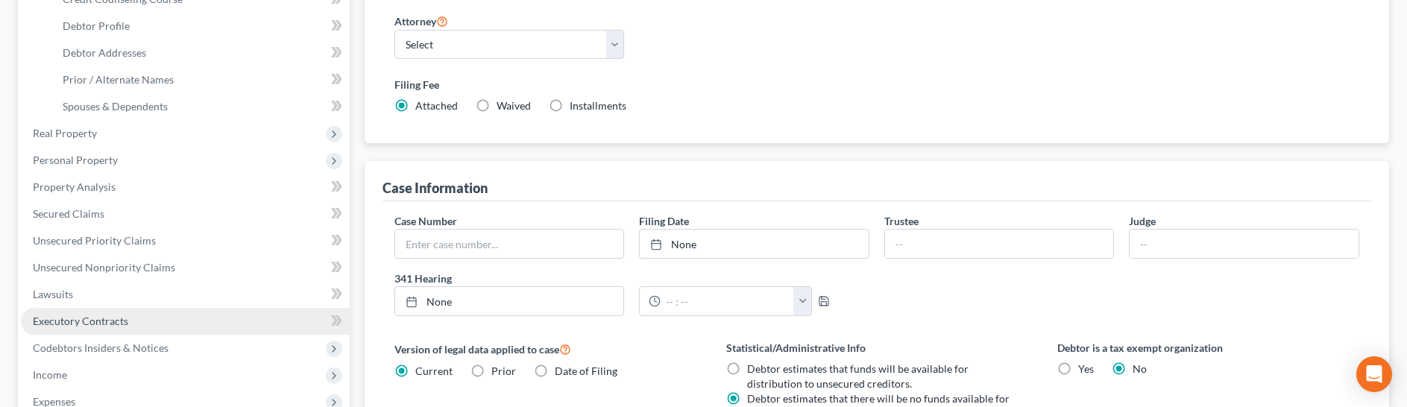
scroll to position [335, 0]
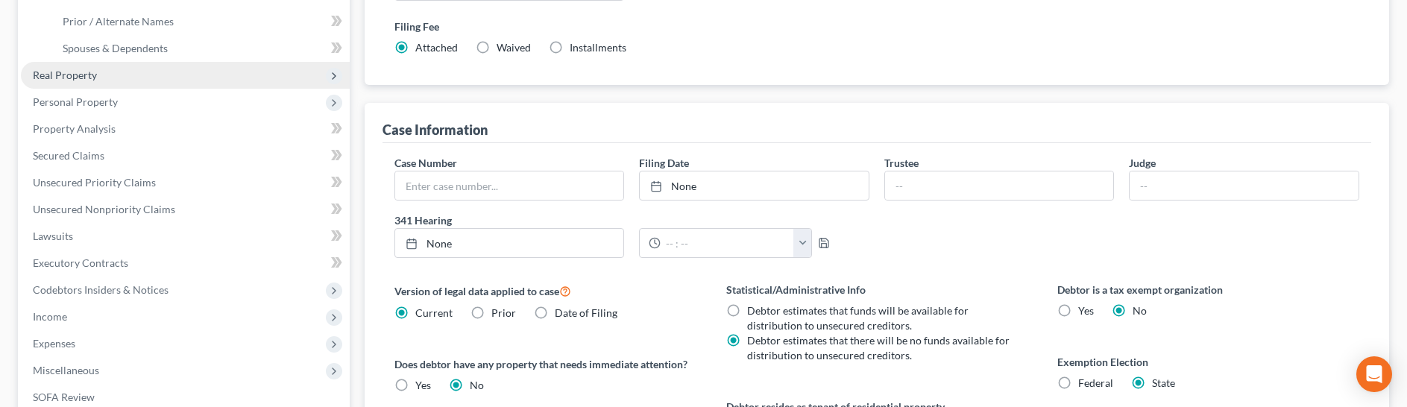
click at [80, 75] on span "Real Property" at bounding box center [65, 75] width 64 height 13
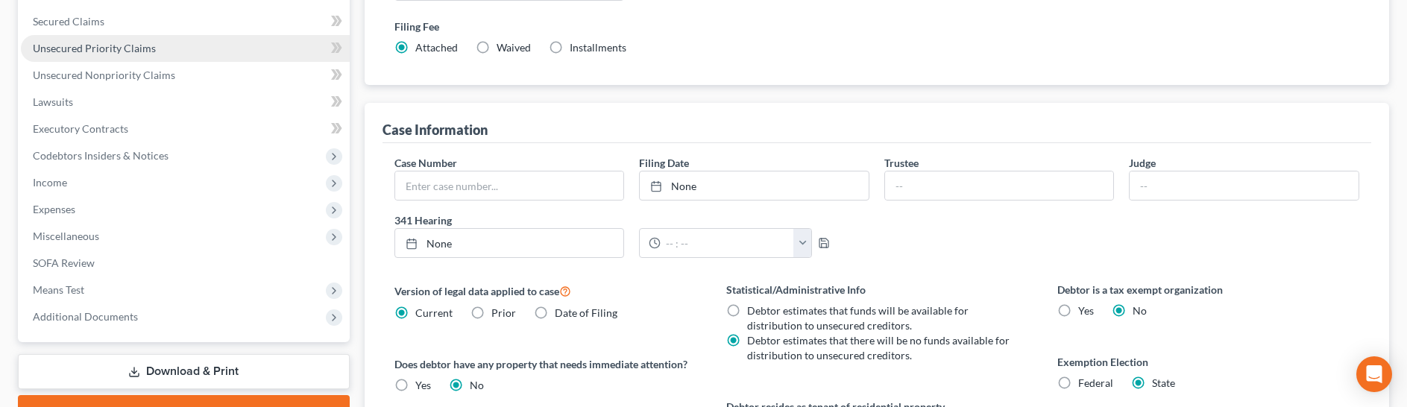
click at [116, 51] on span "Unsecured Priority Claims" at bounding box center [94, 48] width 123 height 13
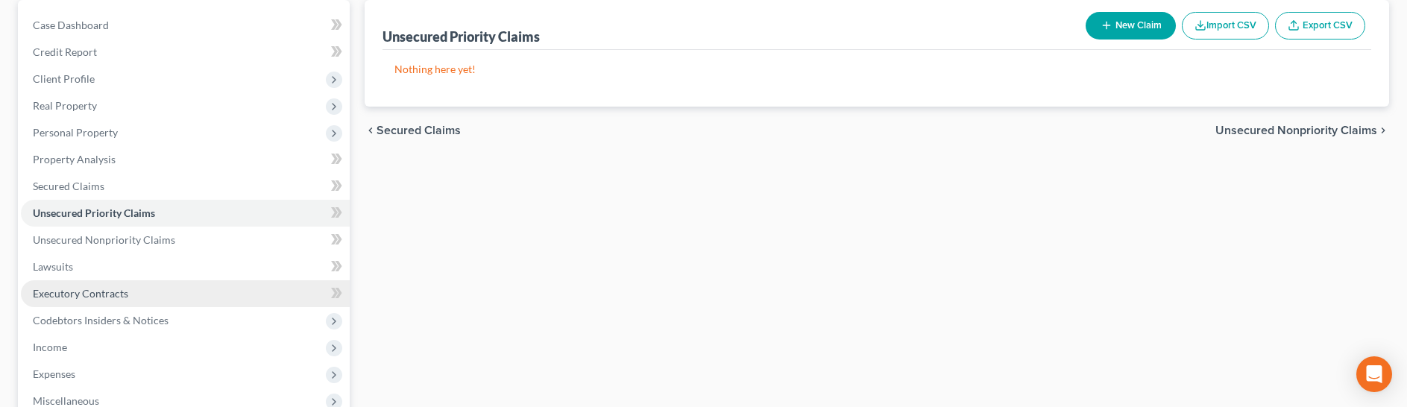
scroll to position [152, 0]
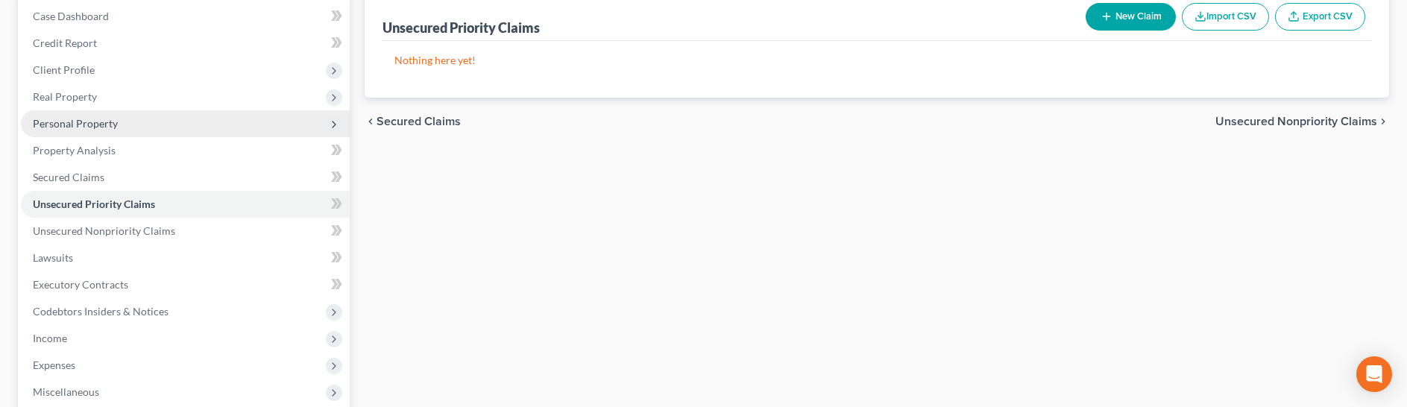
click at [63, 125] on span "Personal Property" at bounding box center [75, 123] width 85 height 13
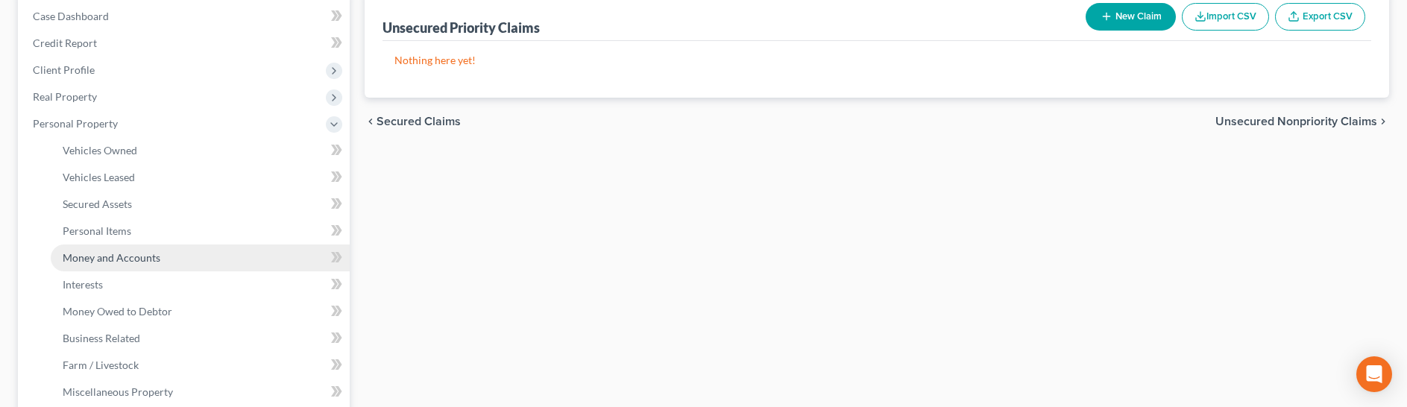
click at [94, 264] on link "Money and Accounts" at bounding box center [200, 258] width 299 height 27
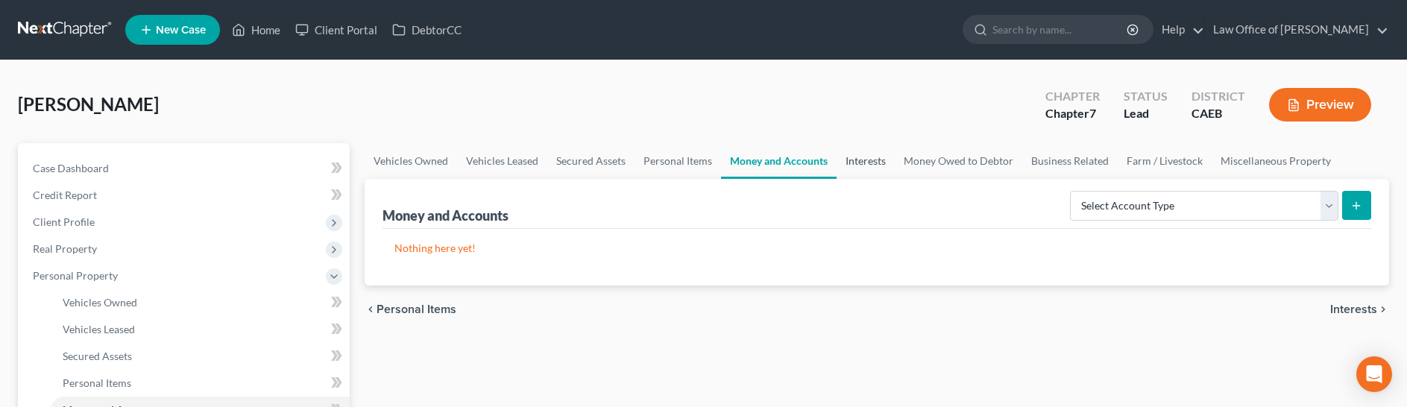
click at [862, 167] on link "Interests" at bounding box center [865, 161] width 58 height 36
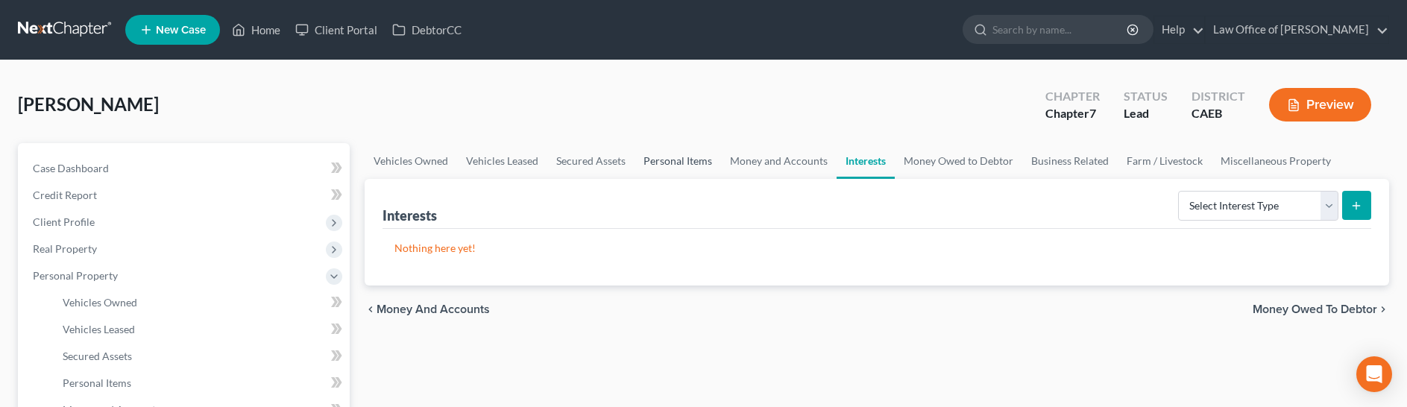
click at [663, 157] on link "Personal Items" at bounding box center [677, 161] width 86 height 36
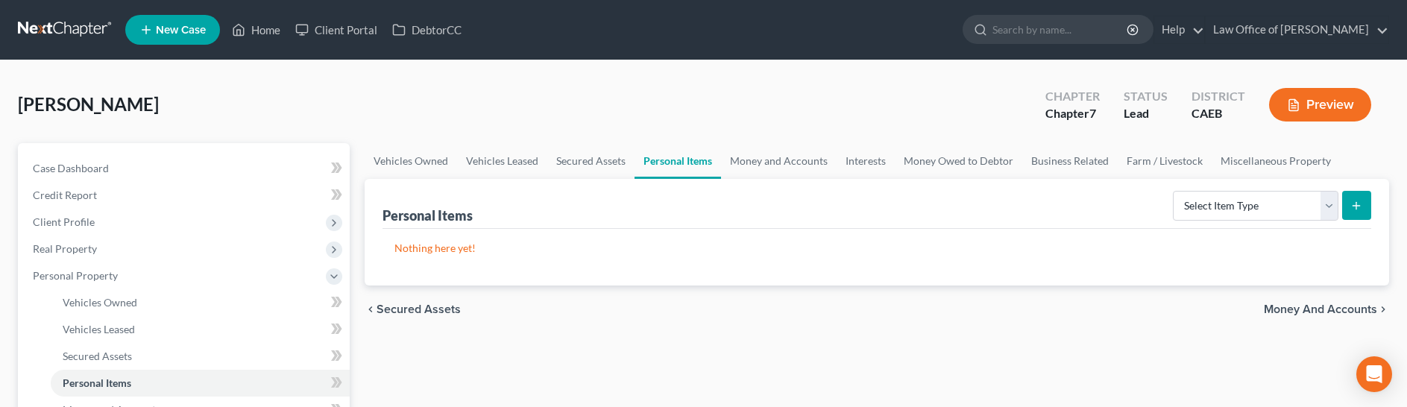
click at [80, 27] on link at bounding box center [65, 29] width 95 height 27
click at [83, 25] on link at bounding box center [65, 29] width 95 height 27
